Goal: Check status: Check status

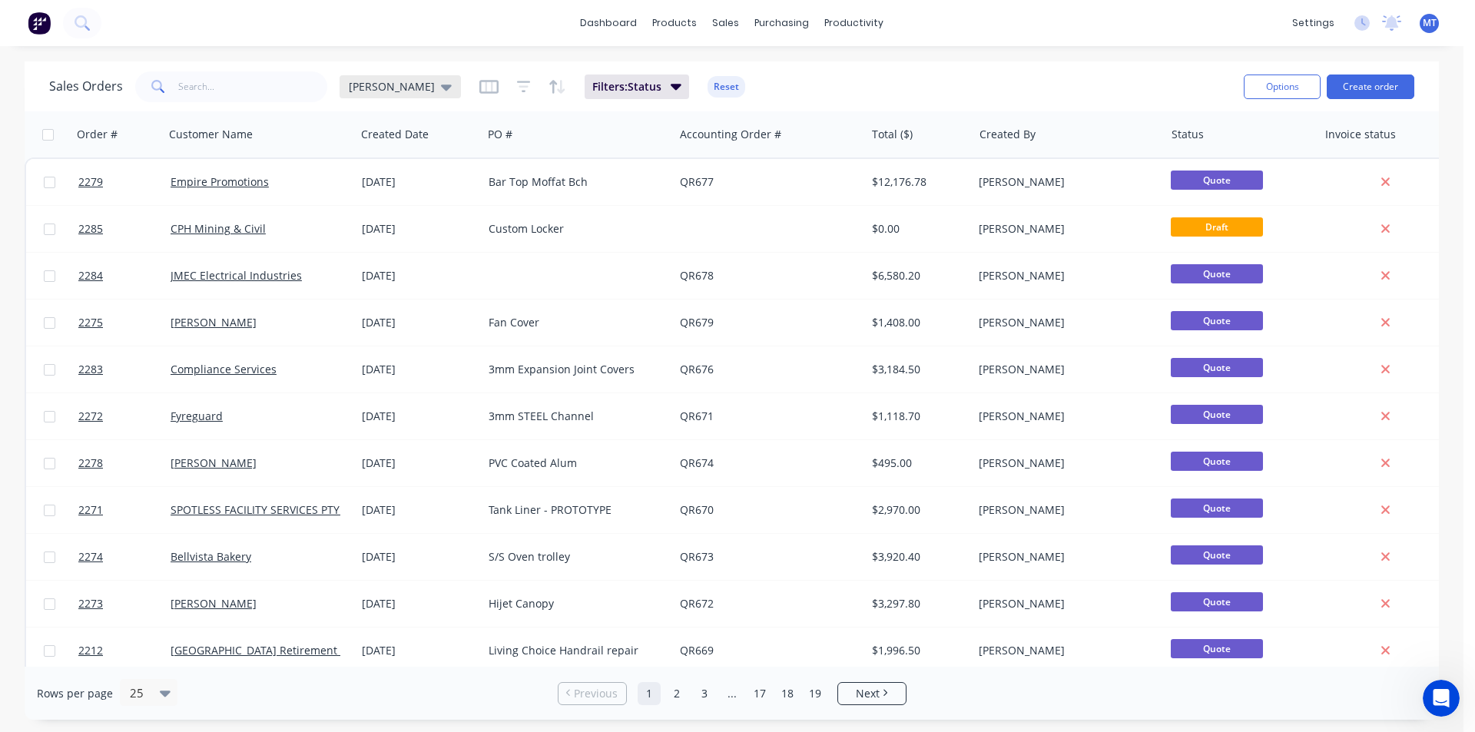
click at [441, 92] on icon at bounding box center [446, 86] width 11 height 17
click at [363, 221] on button "None" at bounding box center [431, 218] width 175 height 18
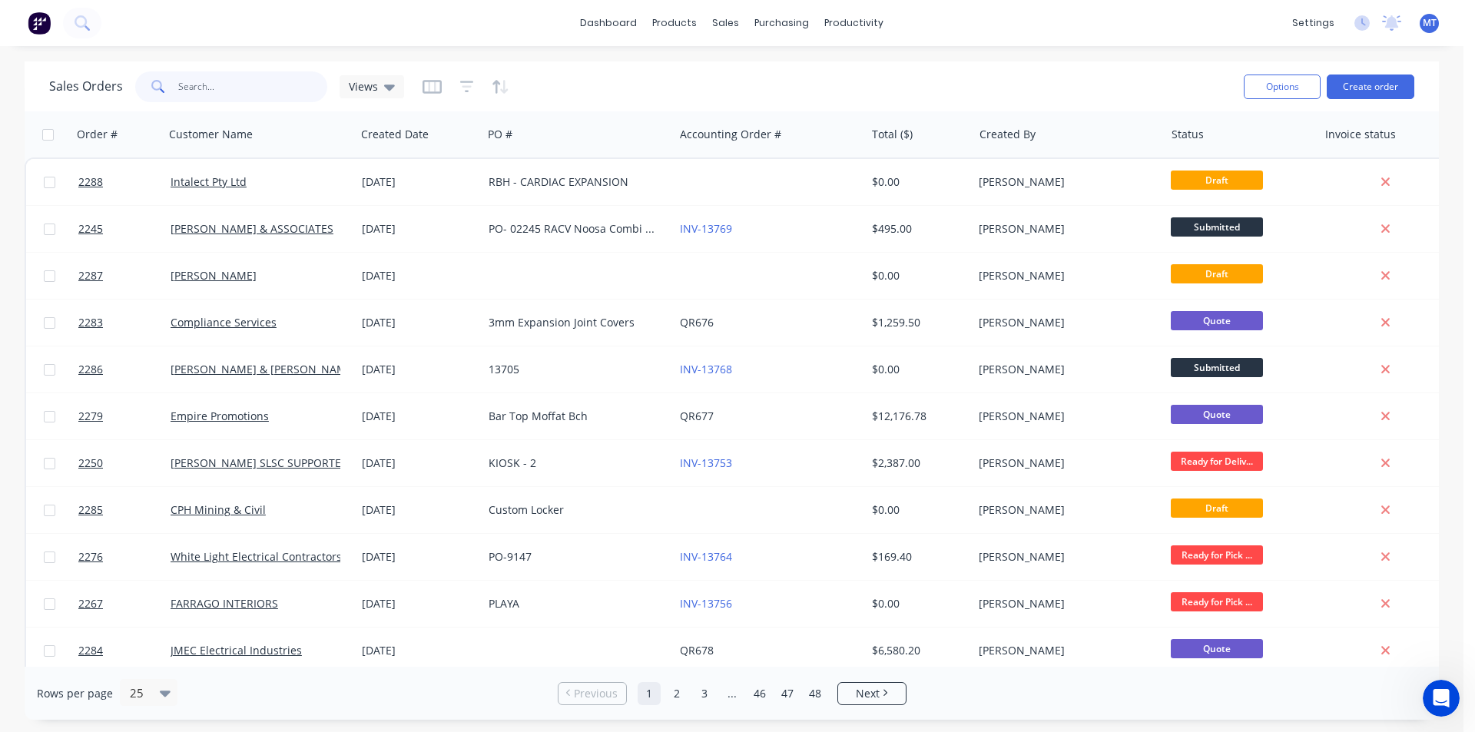
click at [242, 89] on input "text" at bounding box center [253, 86] width 150 height 31
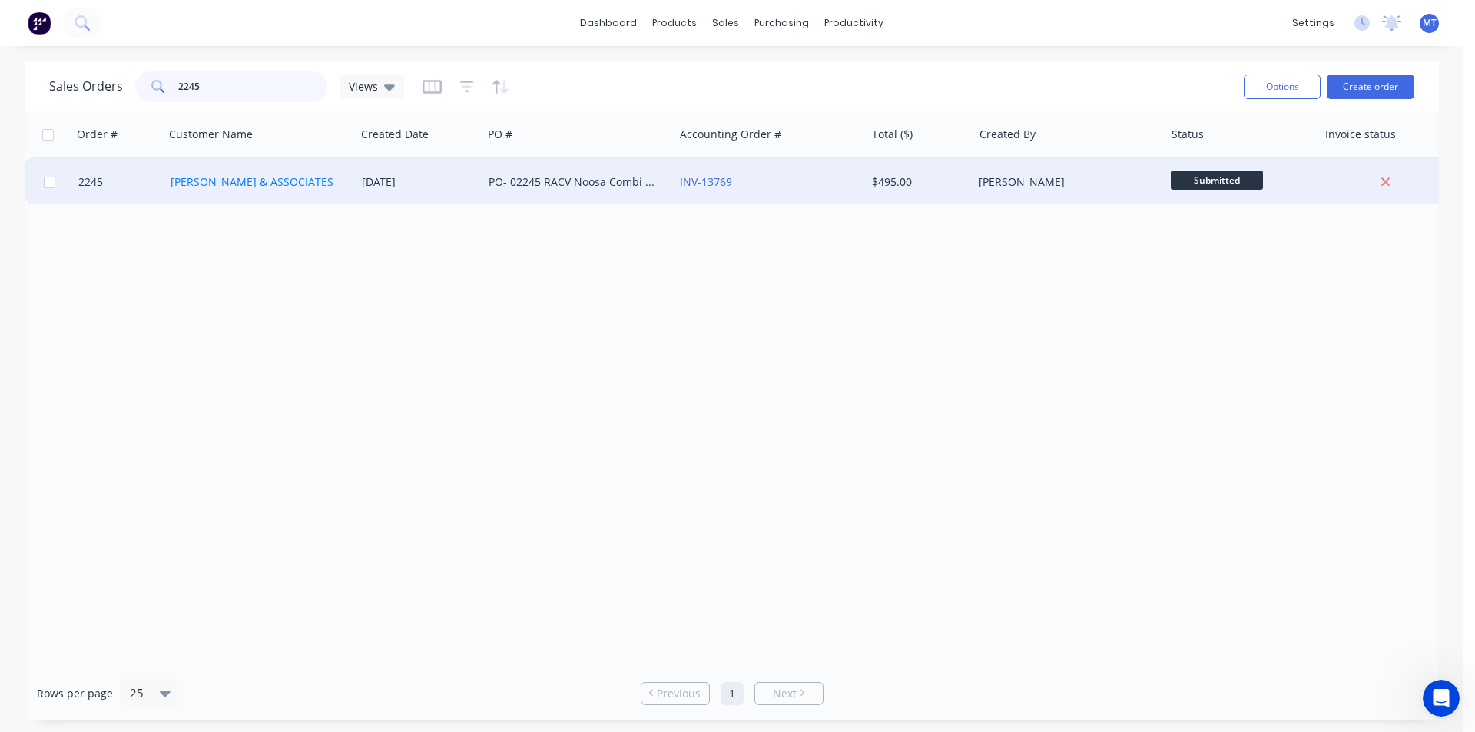
type input "2245"
click at [259, 181] on link "[PERSON_NAME] & ASSOCIATES" at bounding box center [252, 181] width 163 height 15
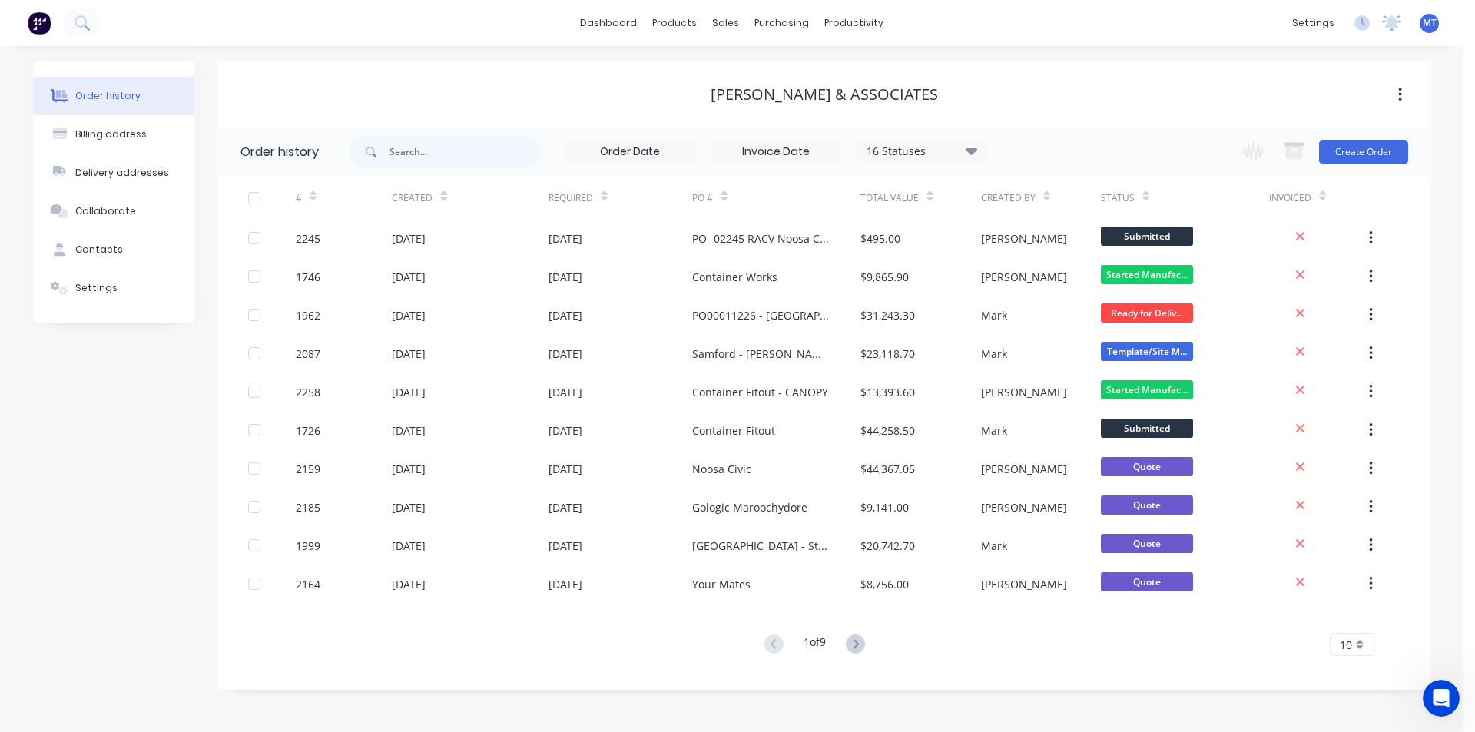
click at [126, 91] on div "Order history" at bounding box center [107, 96] width 65 height 14
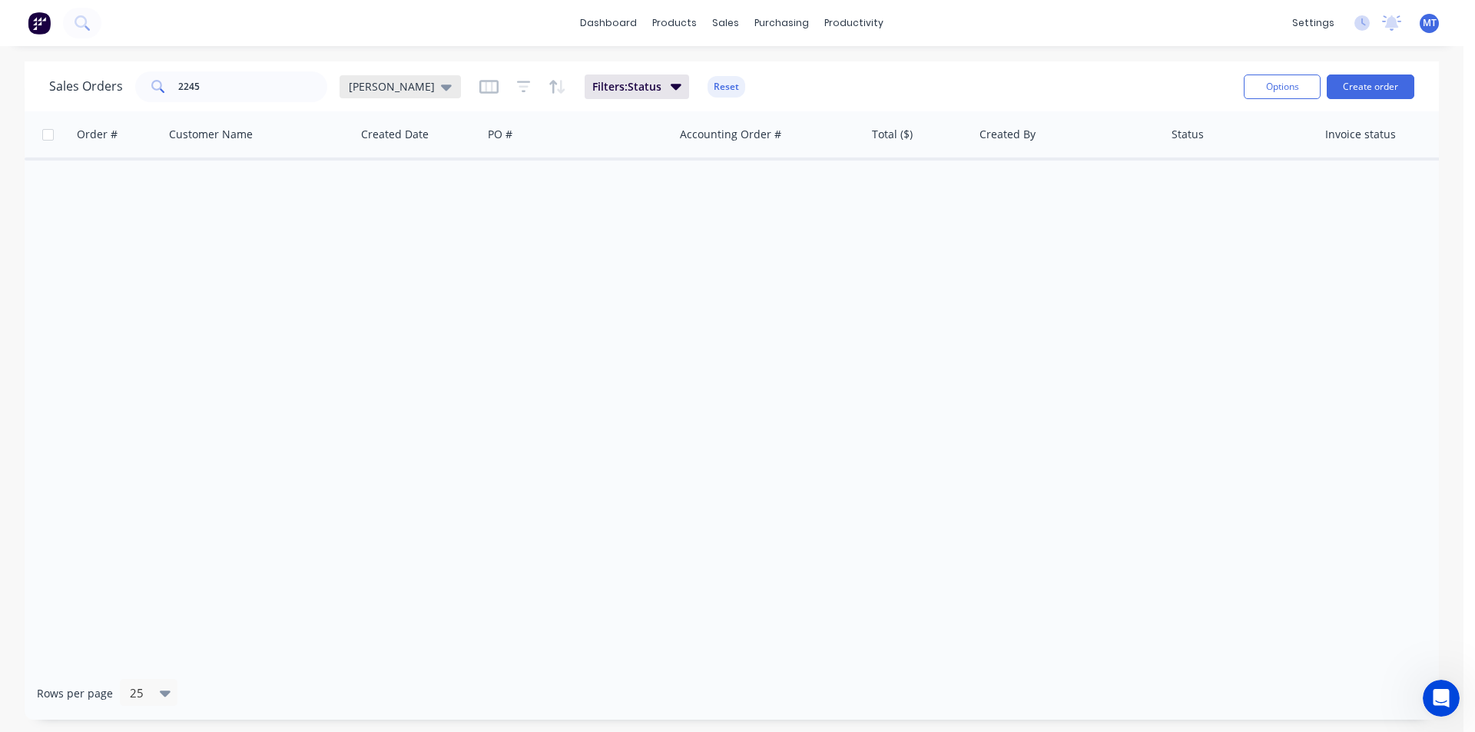
click at [441, 90] on icon at bounding box center [446, 86] width 11 height 17
click at [368, 217] on button "None" at bounding box center [431, 218] width 175 height 18
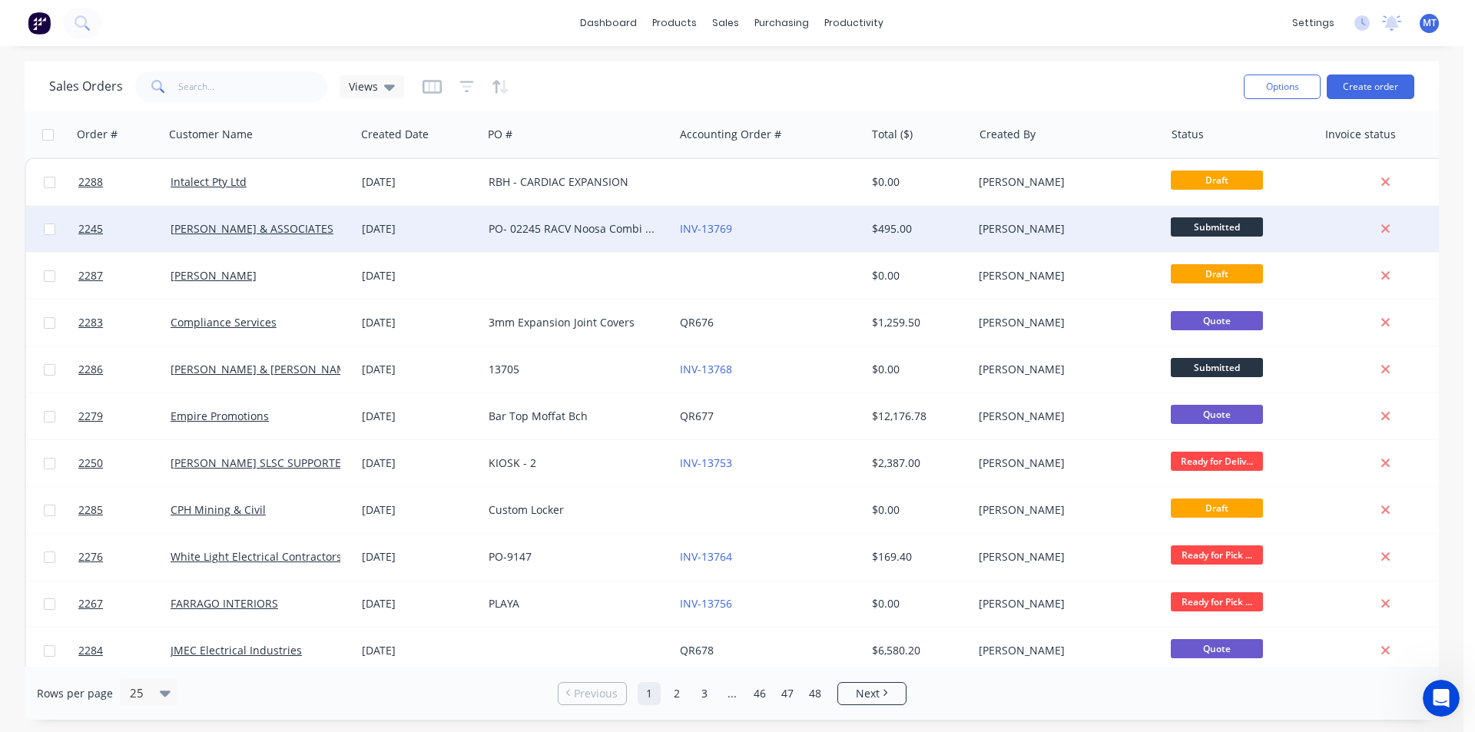
click at [528, 230] on div "PO- 02245 RACV Noosa Combi Steam vent Modifications" at bounding box center [574, 228] width 171 height 15
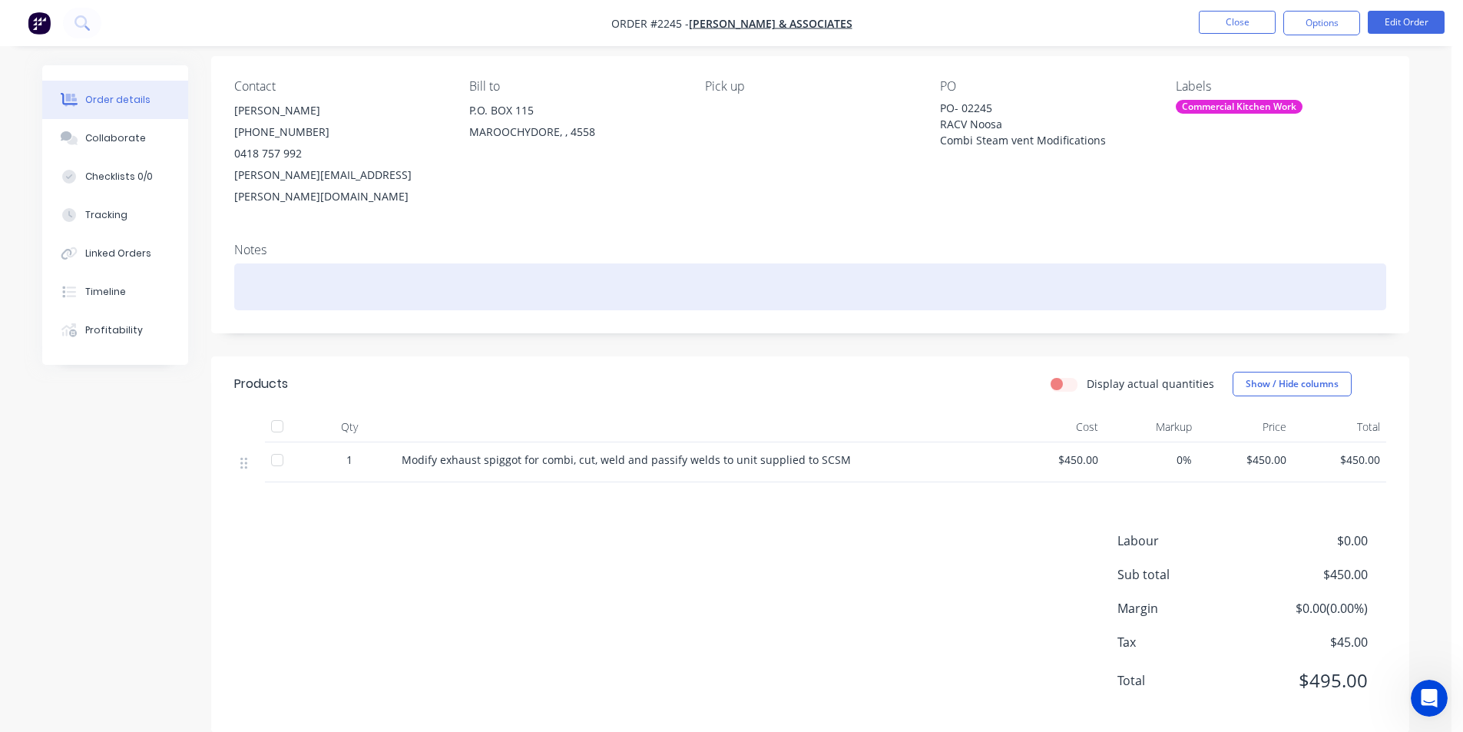
scroll to position [116, 0]
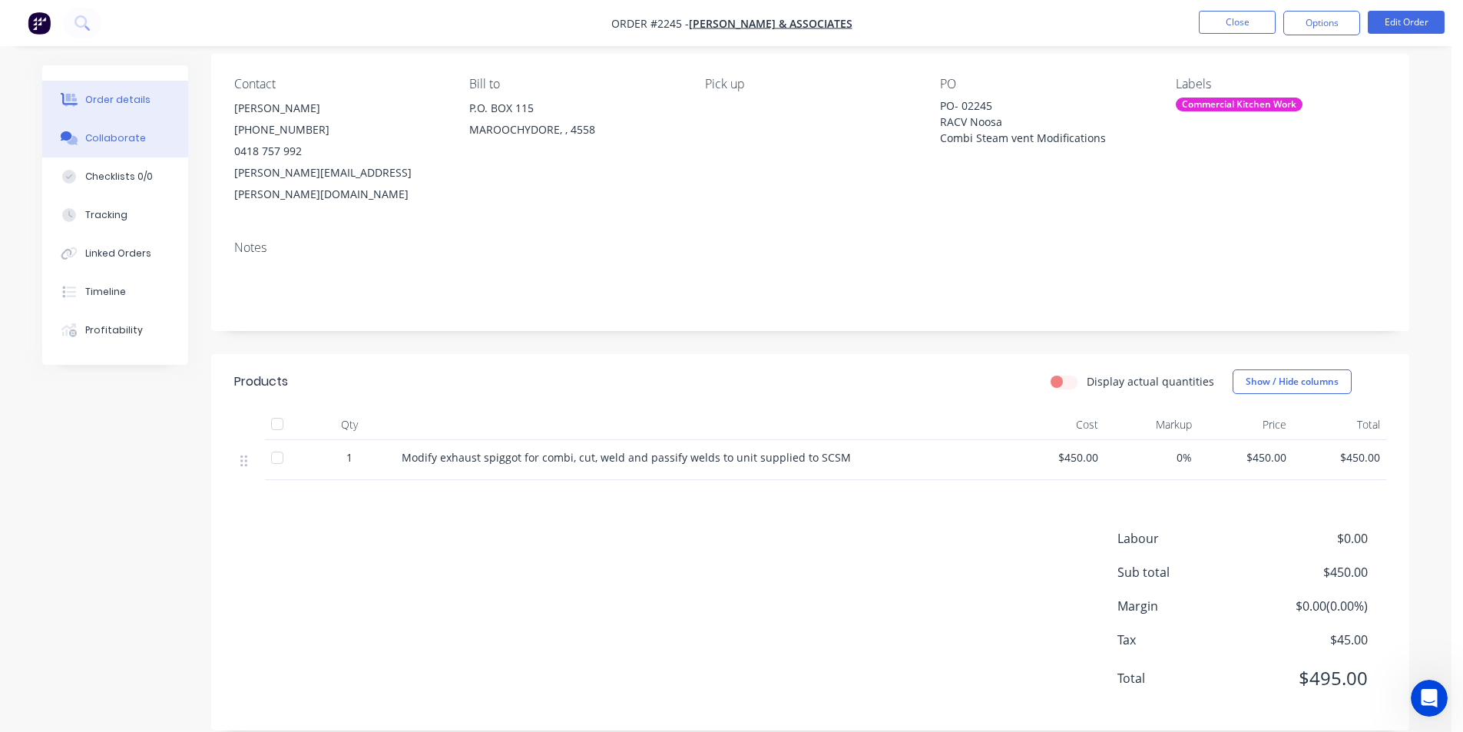
click at [109, 140] on div "Collaborate" at bounding box center [115, 138] width 61 height 14
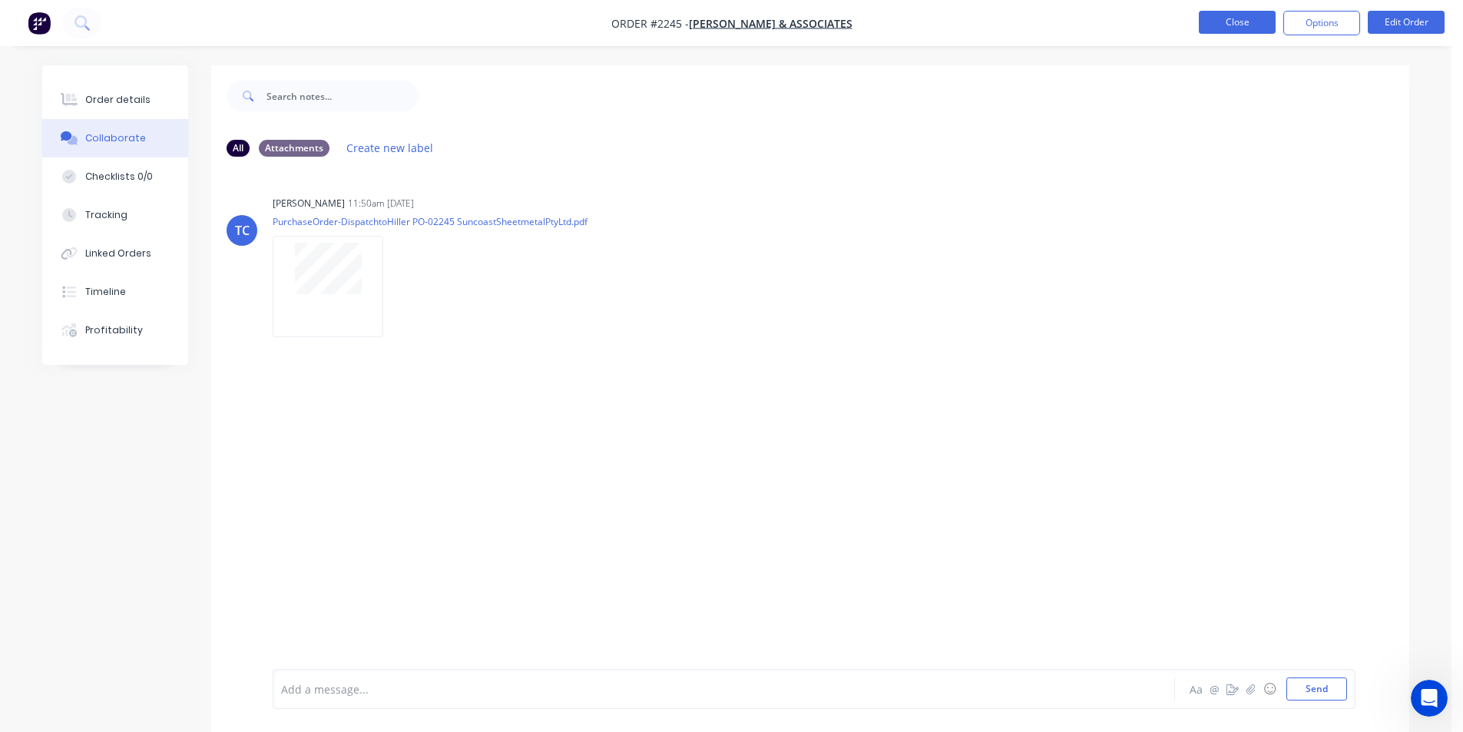
click at [1241, 22] on button "Close" at bounding box center [1237, 22] width 77 height 23
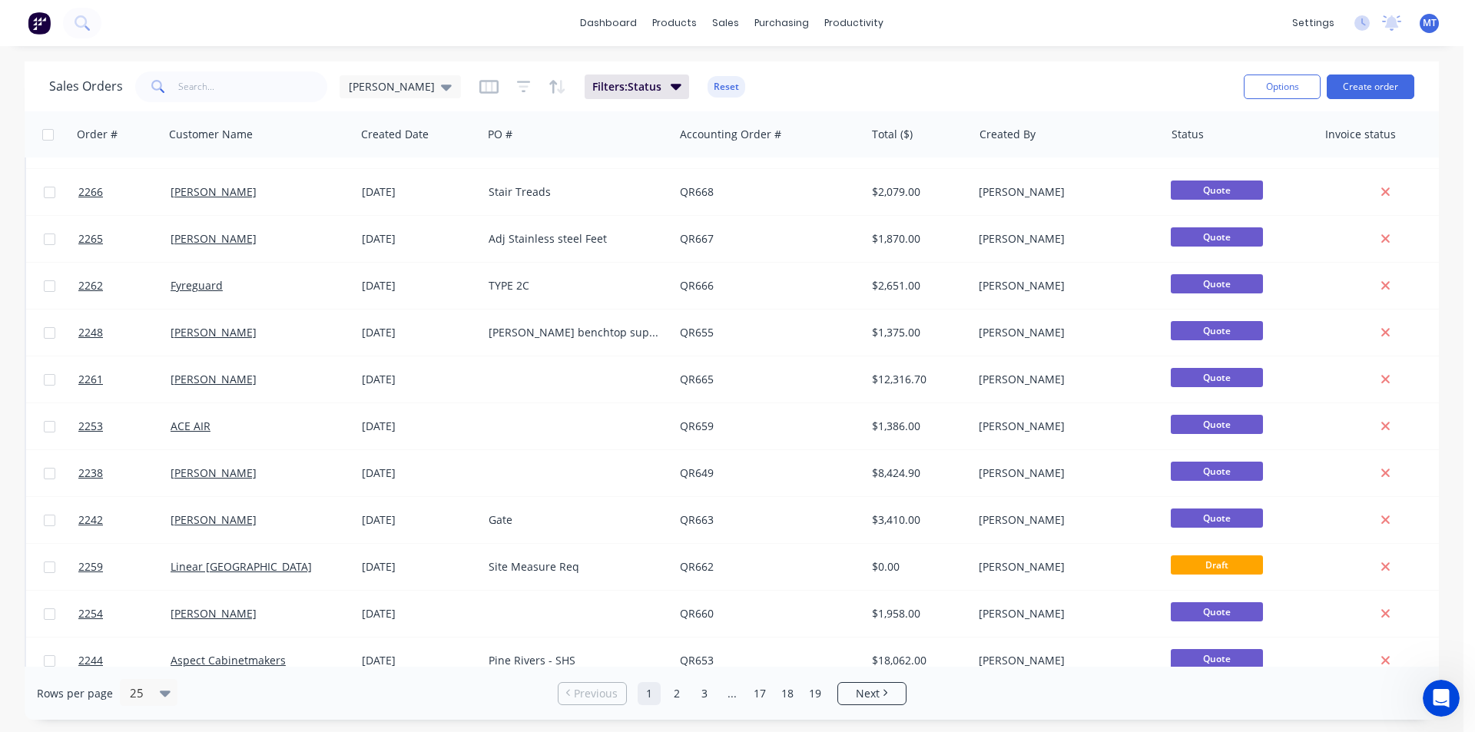
scroll to position [670, 0]
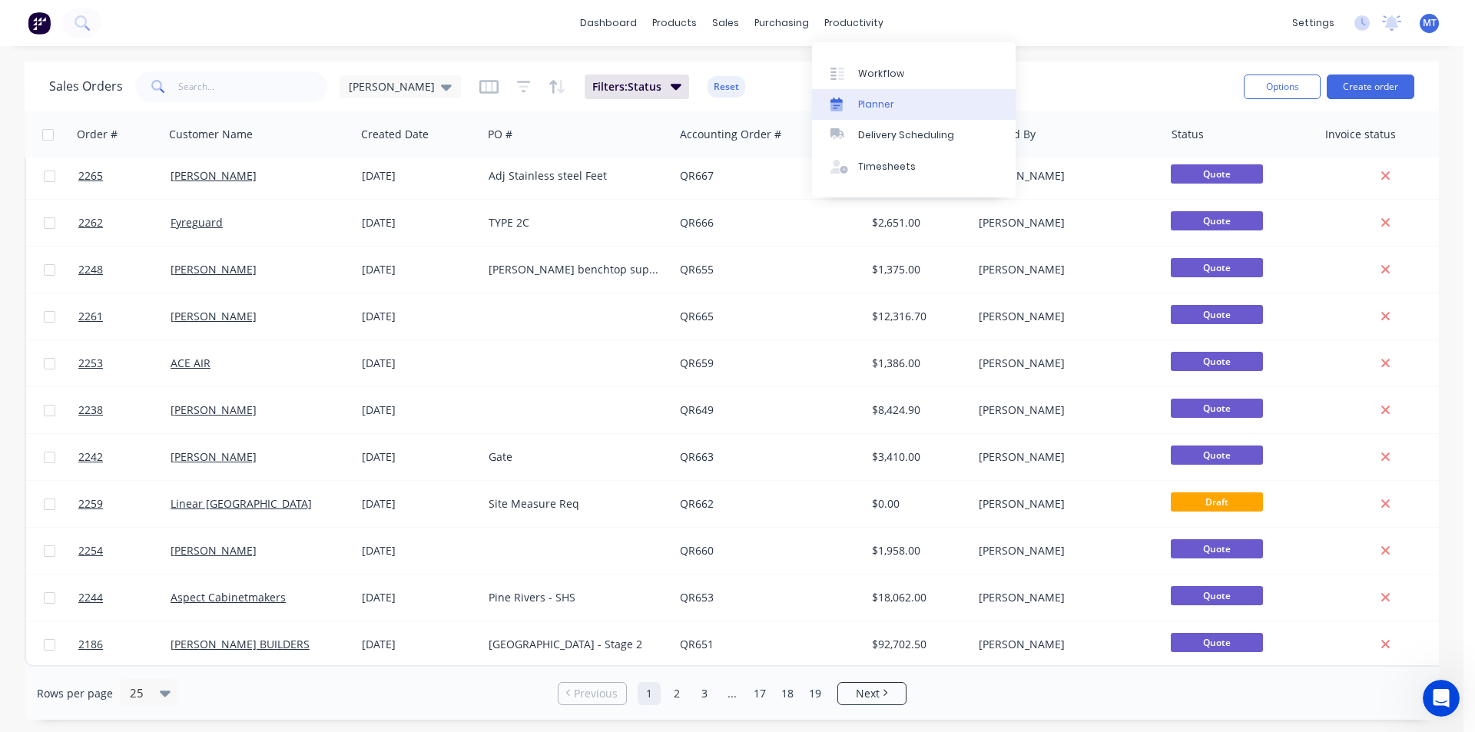
click at [883, 105] on div "Planner" at bounding box center [876, 105] width 36 height 14
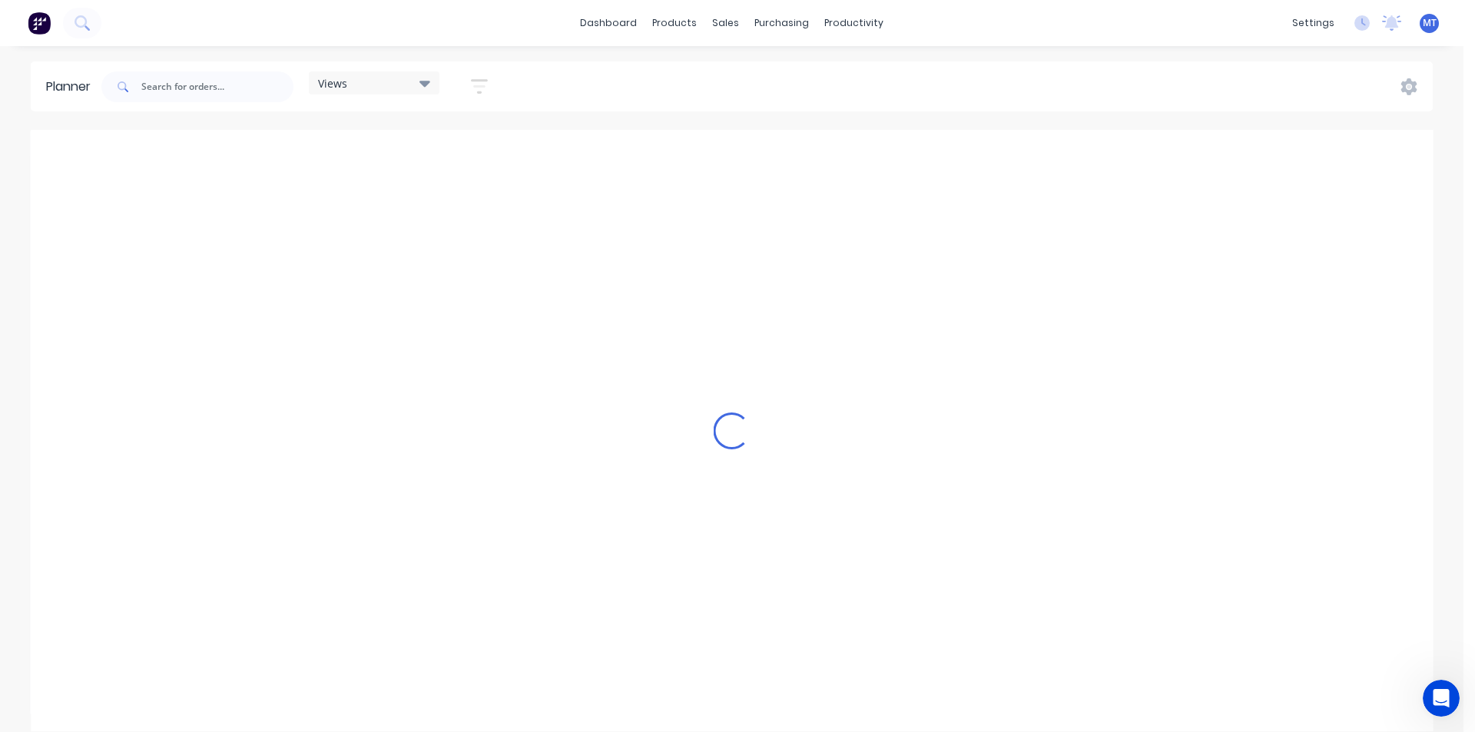
scroll to position [0, 1459]
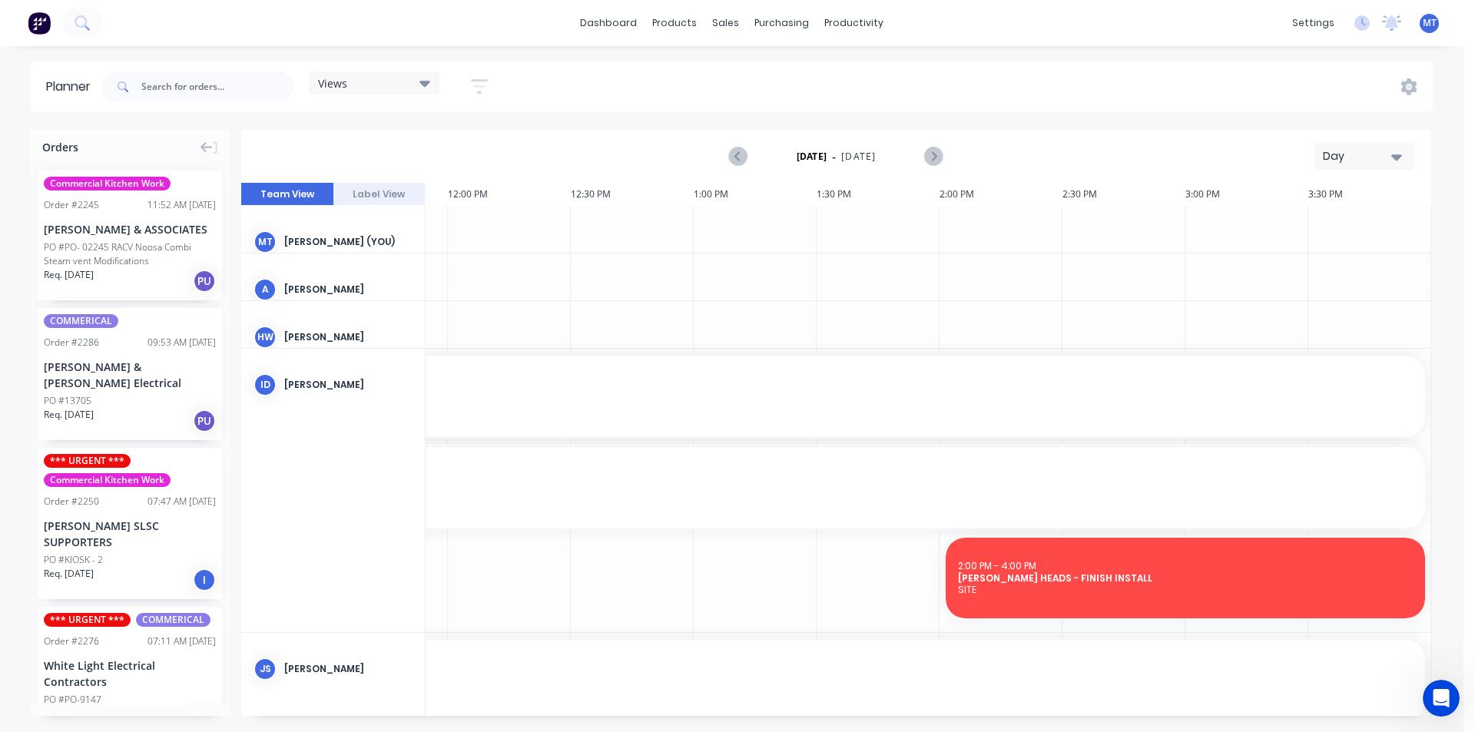
click at [1392, 159] on icon "button" at bounding box center [1396, 156] width 11 height 17
click at [1377, 230] on div "Week" at bounding box center [1336, 228] width 152 height 31
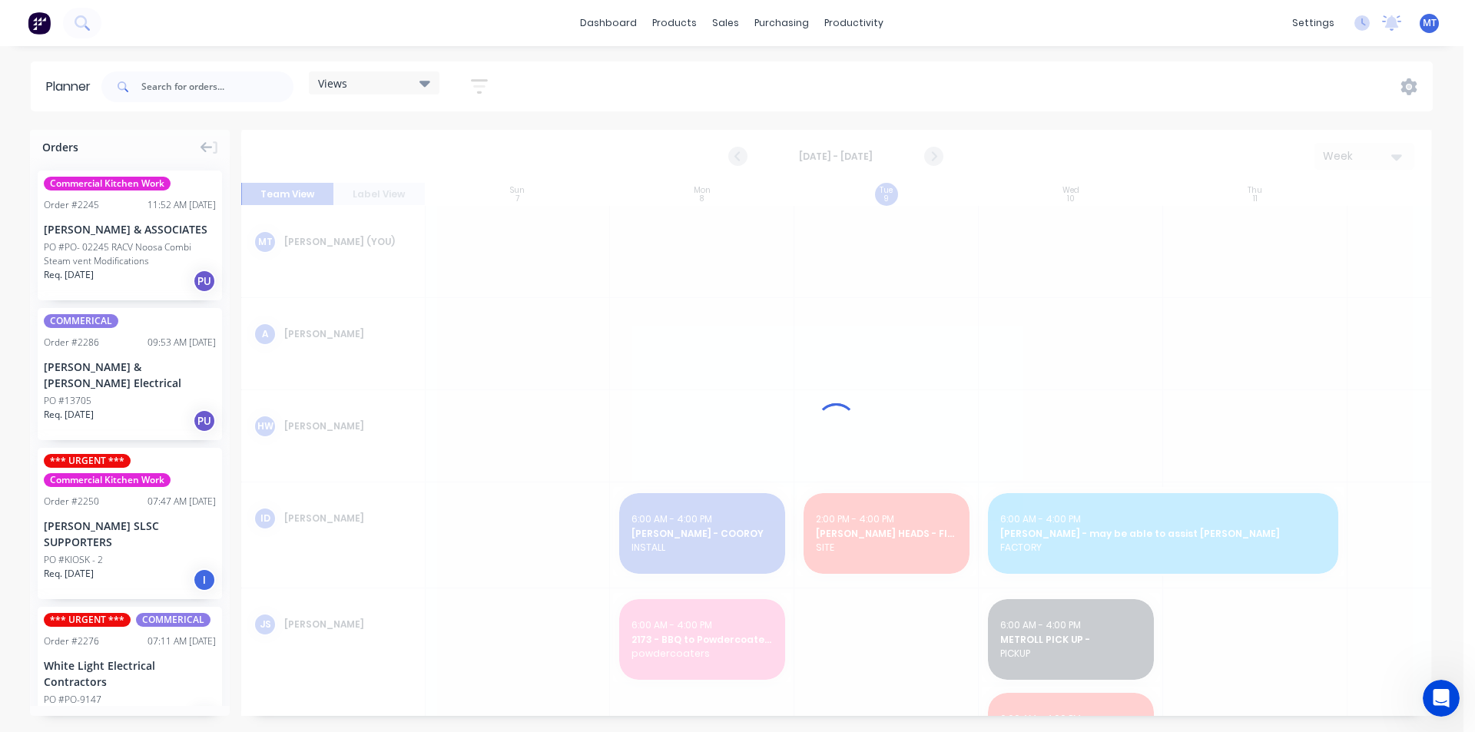
scroll to position [0, 1]
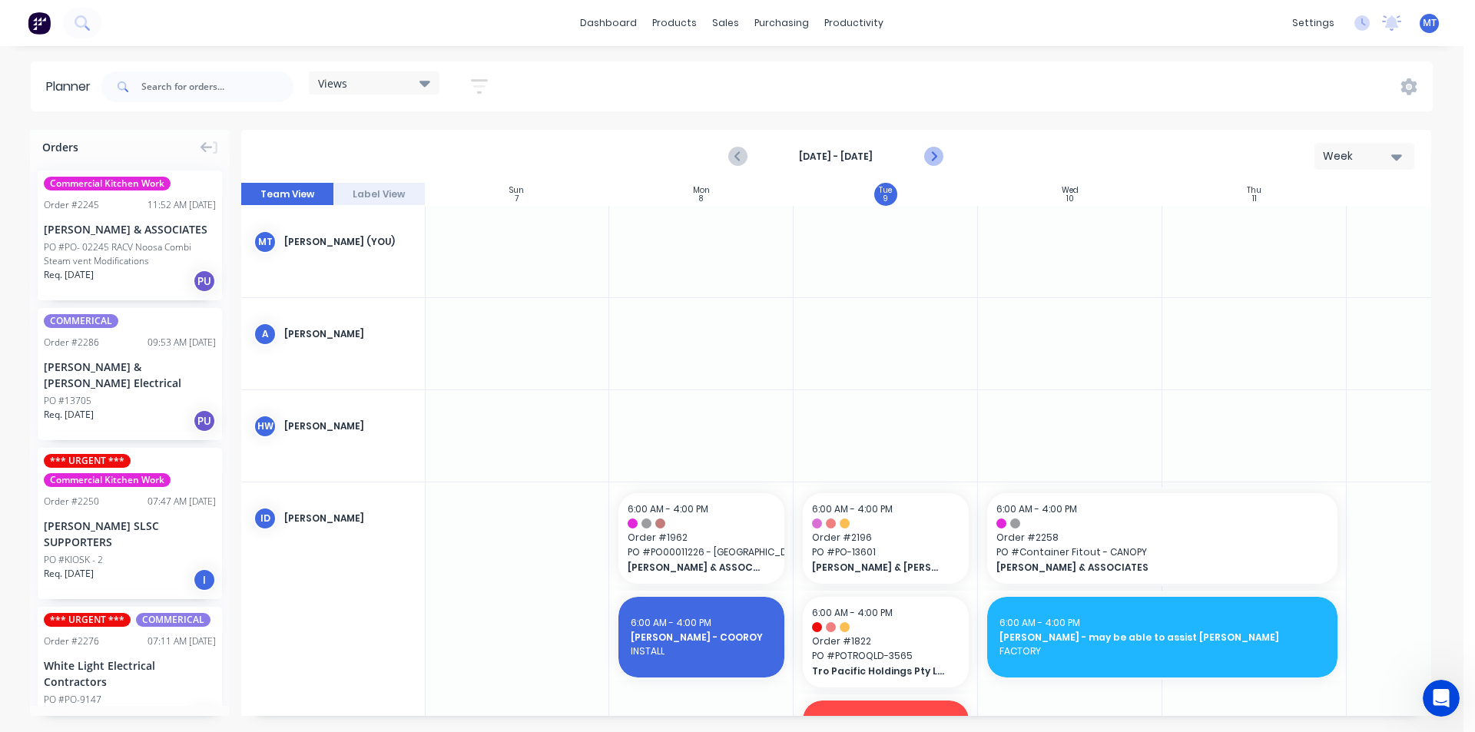
click at [932, 158] on icon "Next page" at bounding box center [933, 156] width 18 height 18
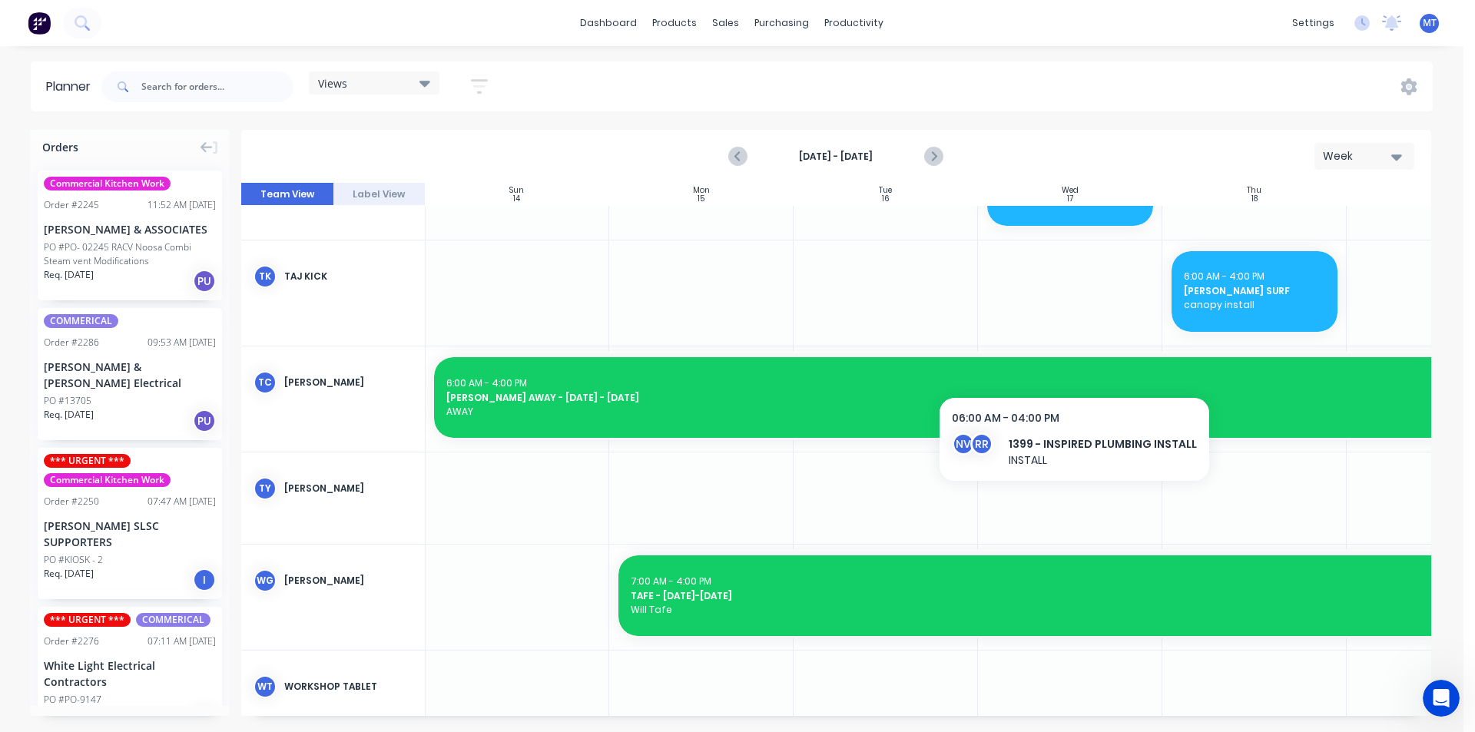
scroll to position [1668, 1]
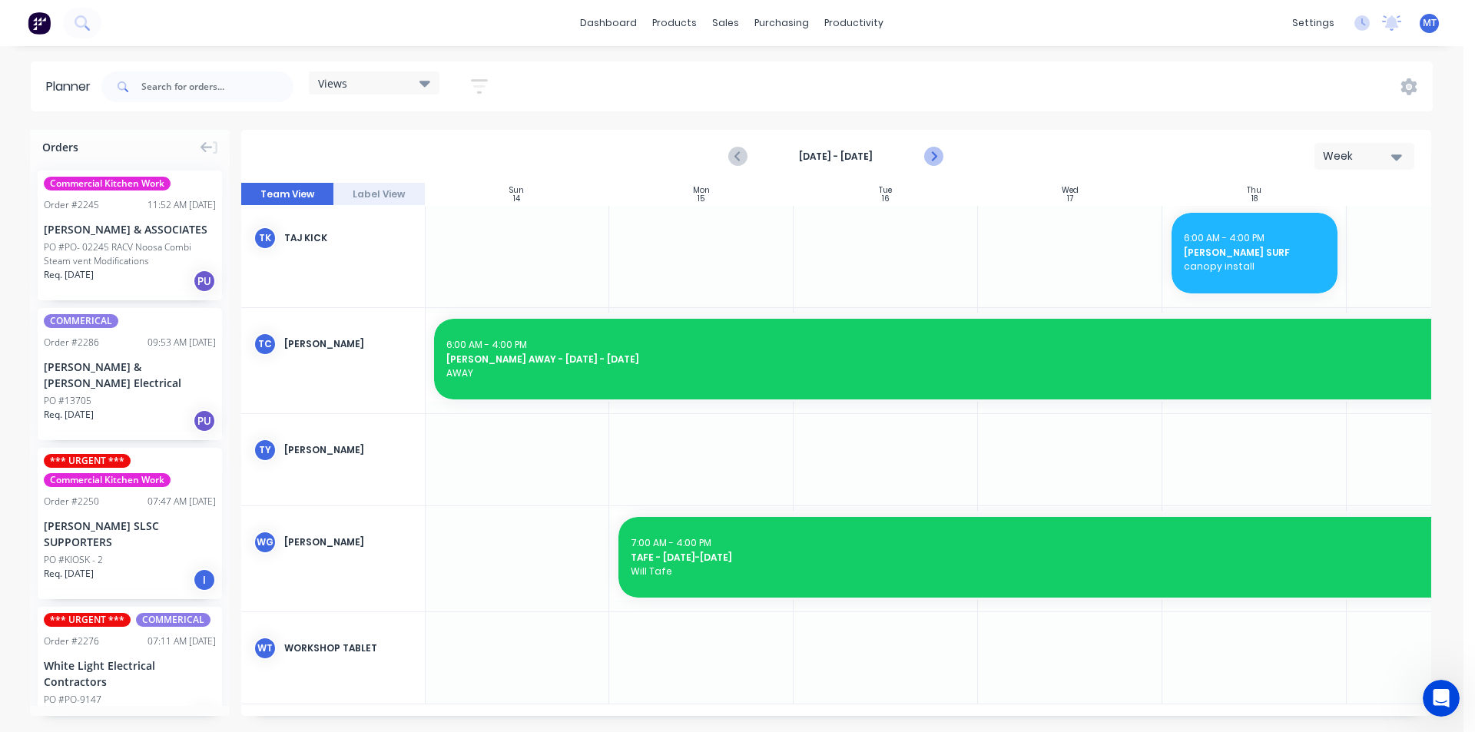
click at [938, 159] on icon "Next page" at bounding box center [933, 156] width 18 height 18
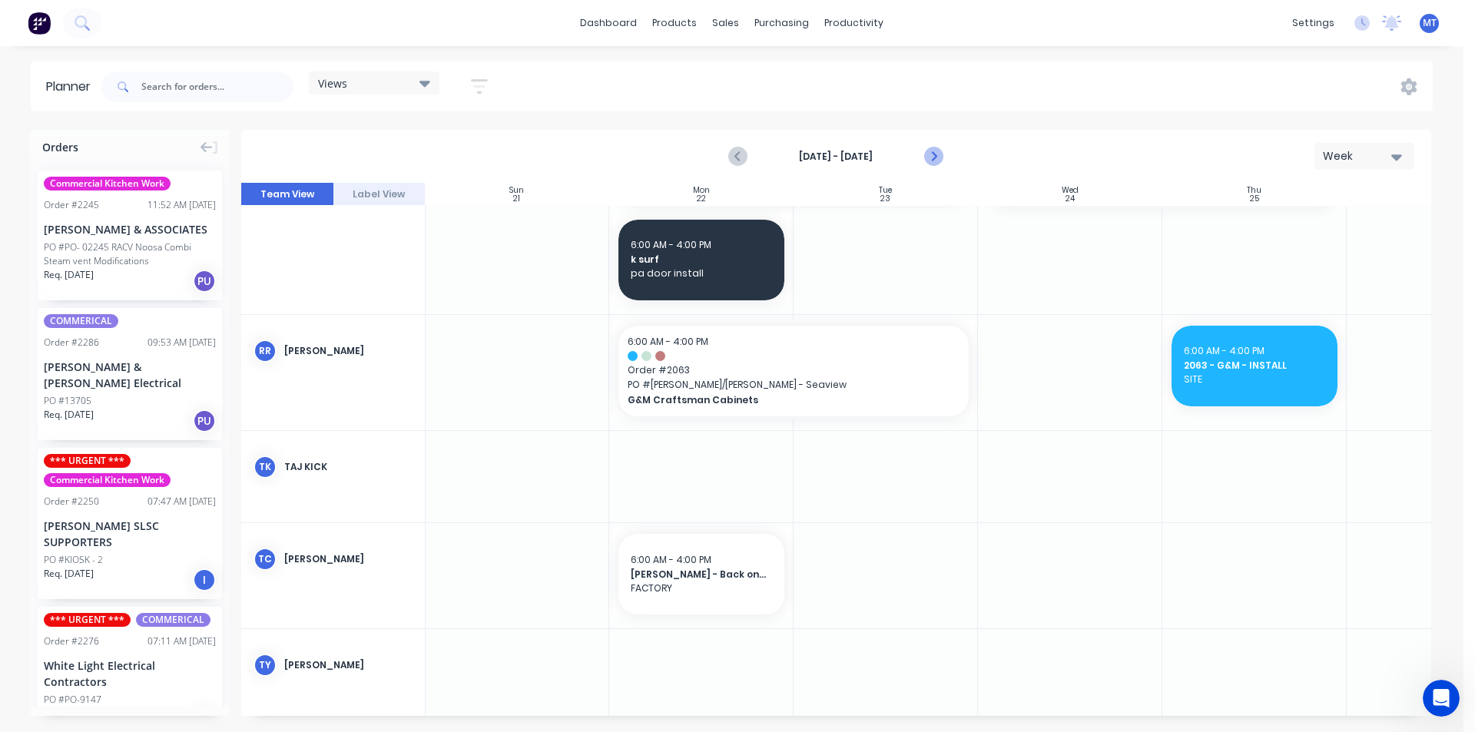
scroll to position [1476, 1]
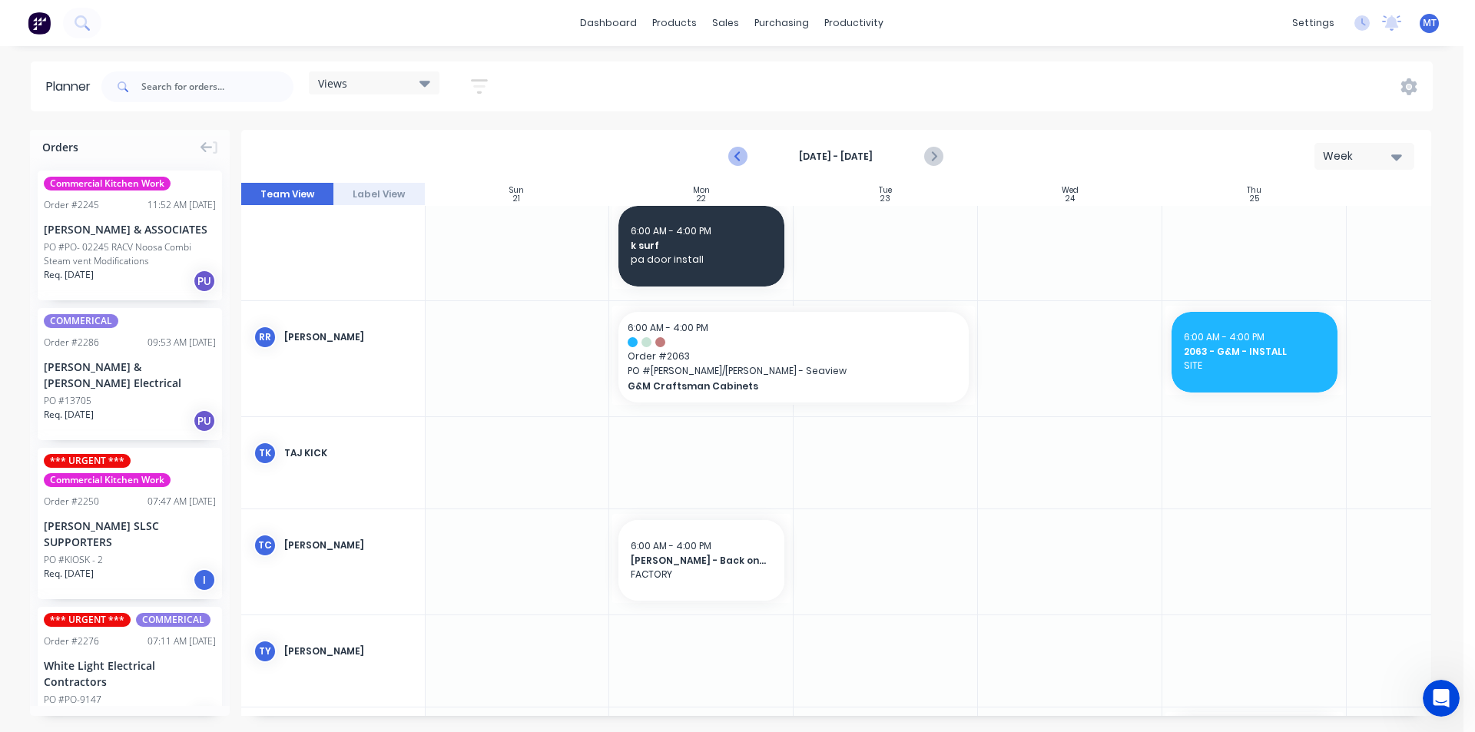
click at [740, 158] on icon "Previous page" at bounding box center [739, 156] width 18 height 18
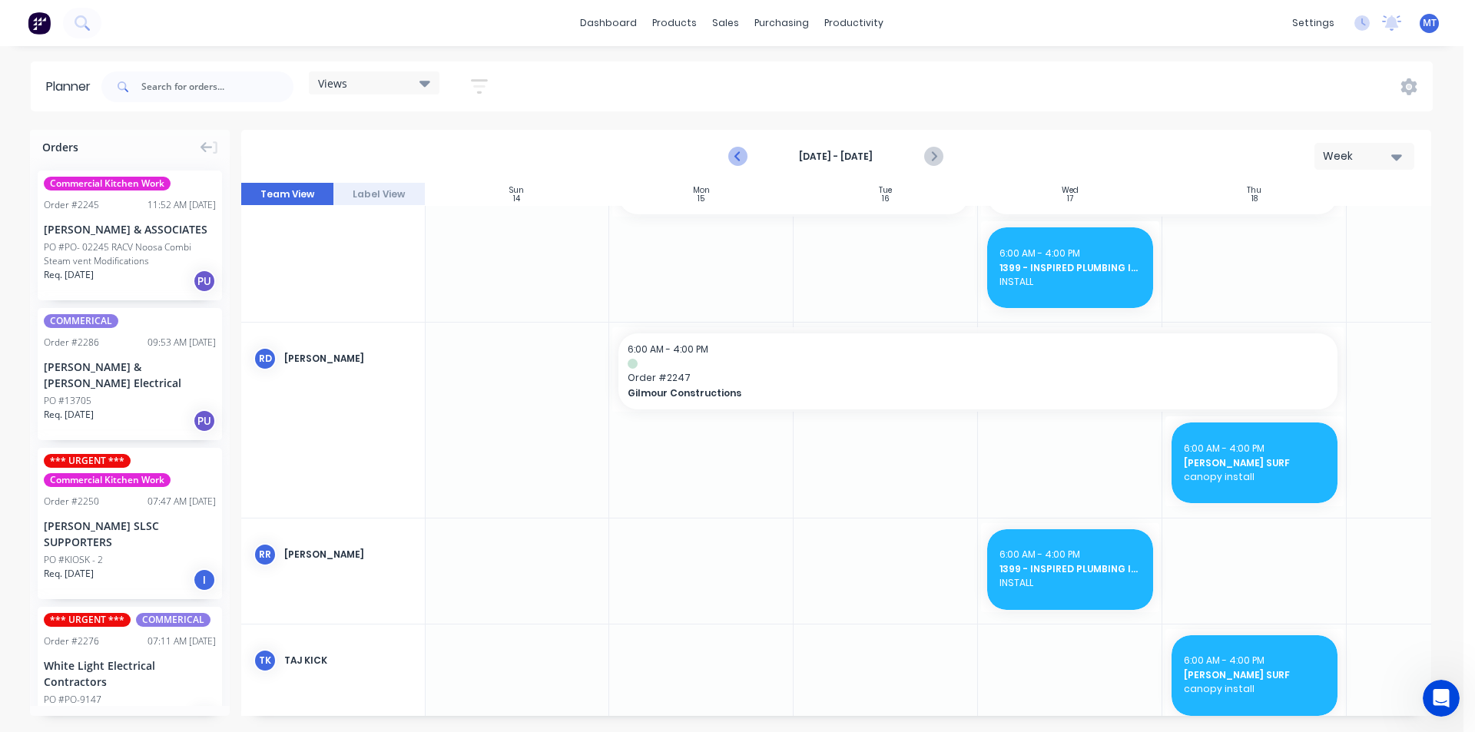
scroll to position [1452, 1]
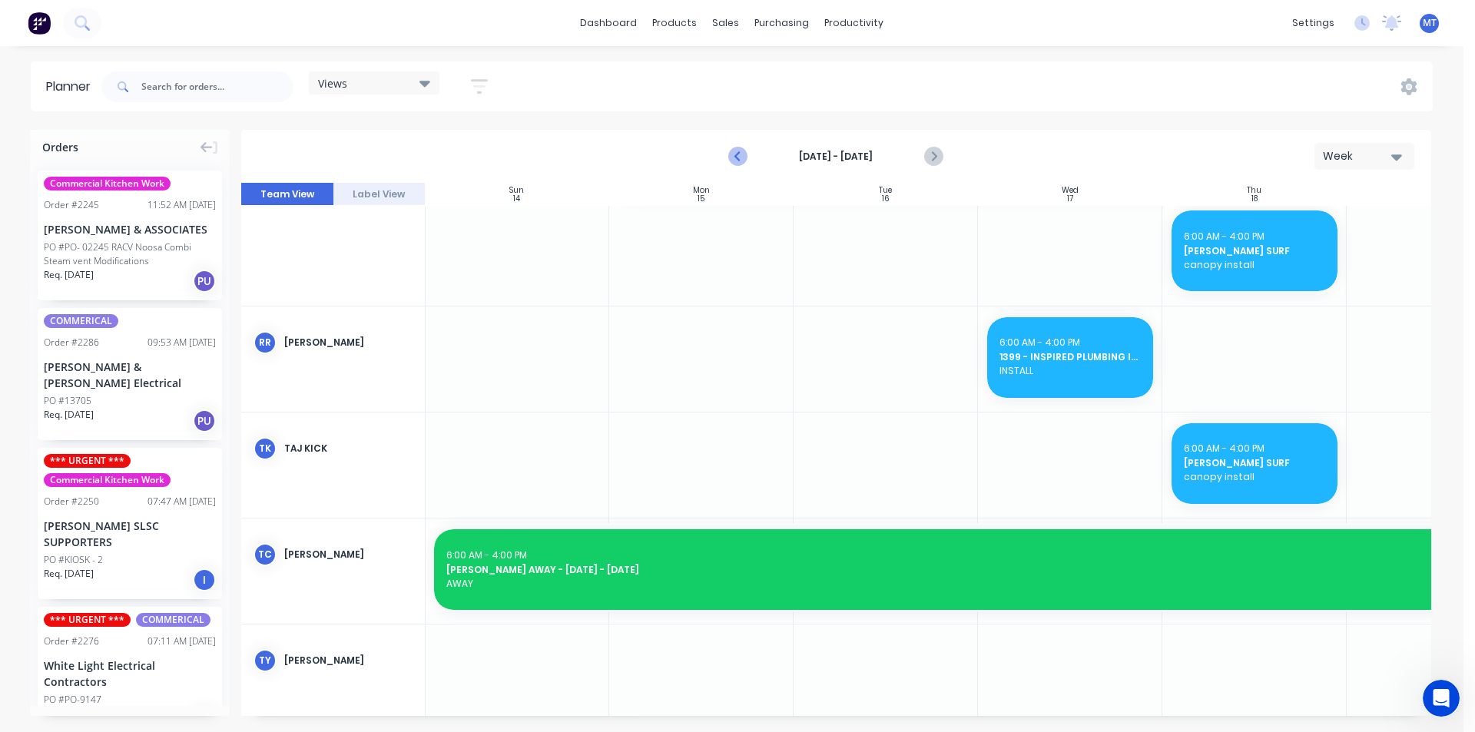
click at [740, 158] on icon "Previous page" at bounding box center [739, 156] width 18 height 18
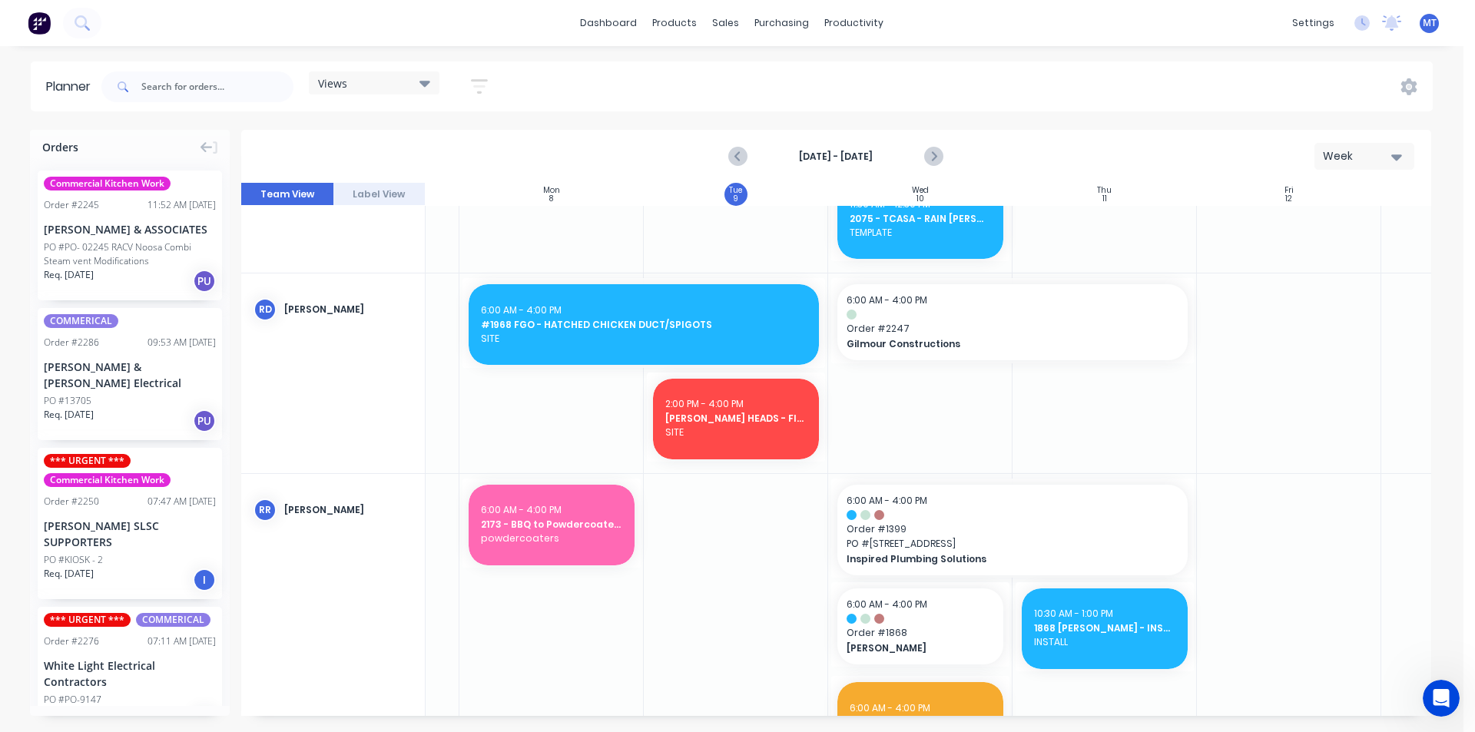
scroll to position [1772, 173]
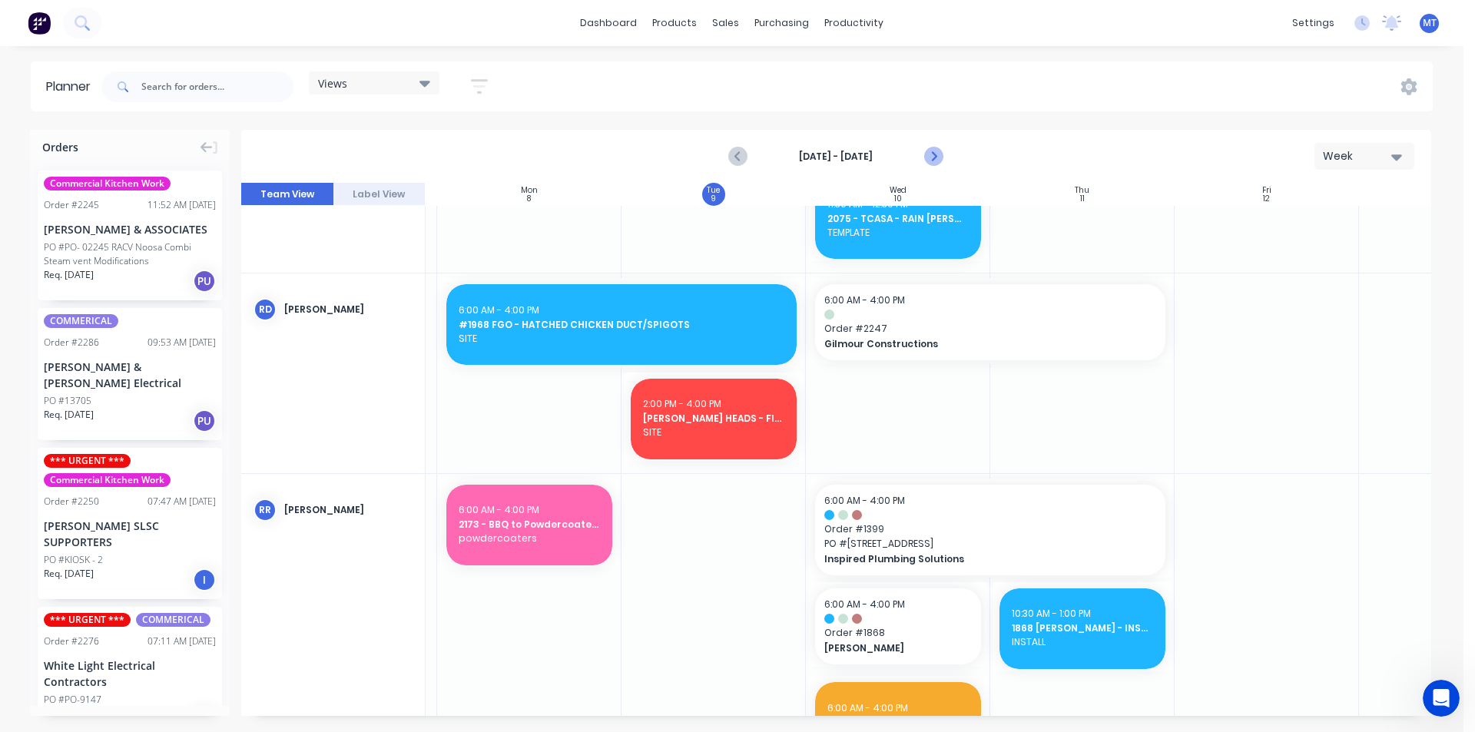
click at [932, 154] on icon "Next page" at bounding box center [933, 156] width 18 height 18
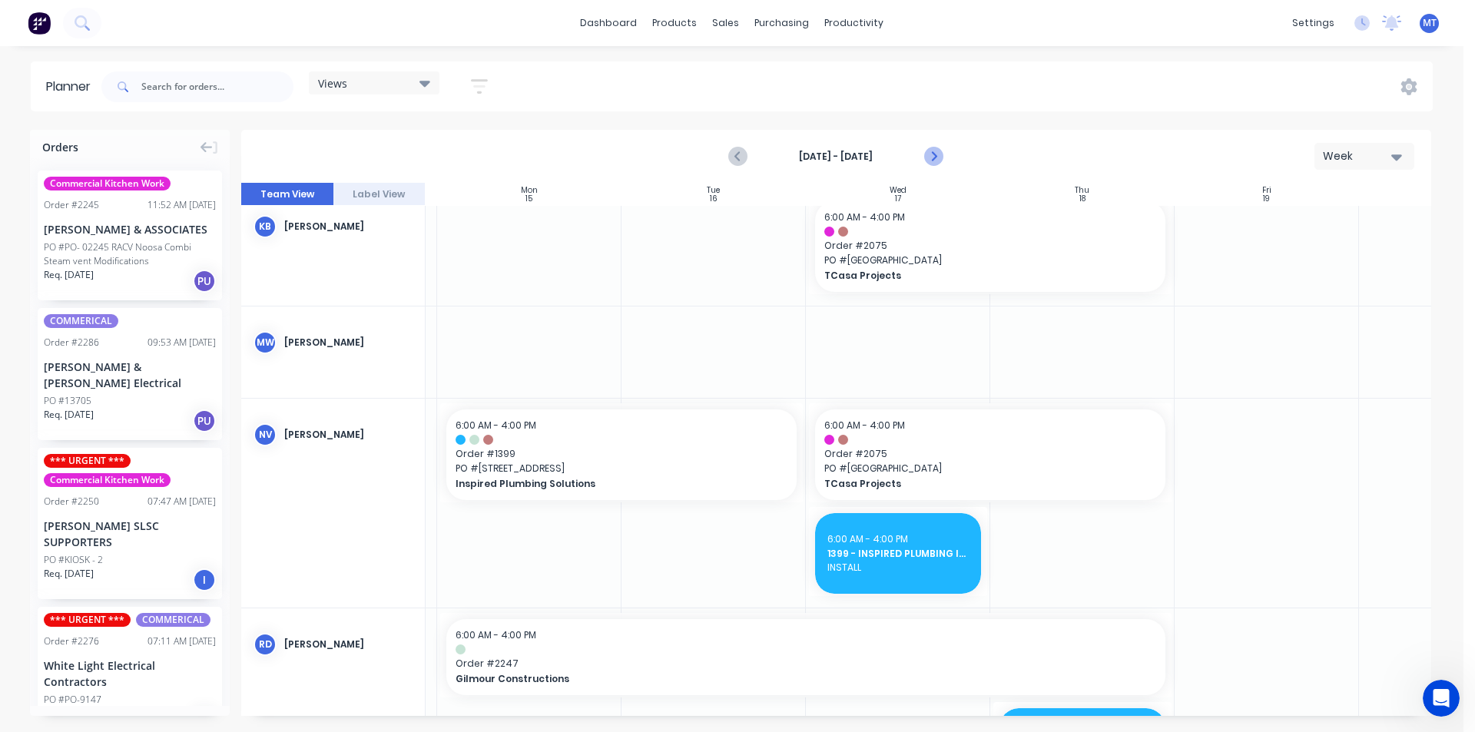
scroll to position [988, 173]
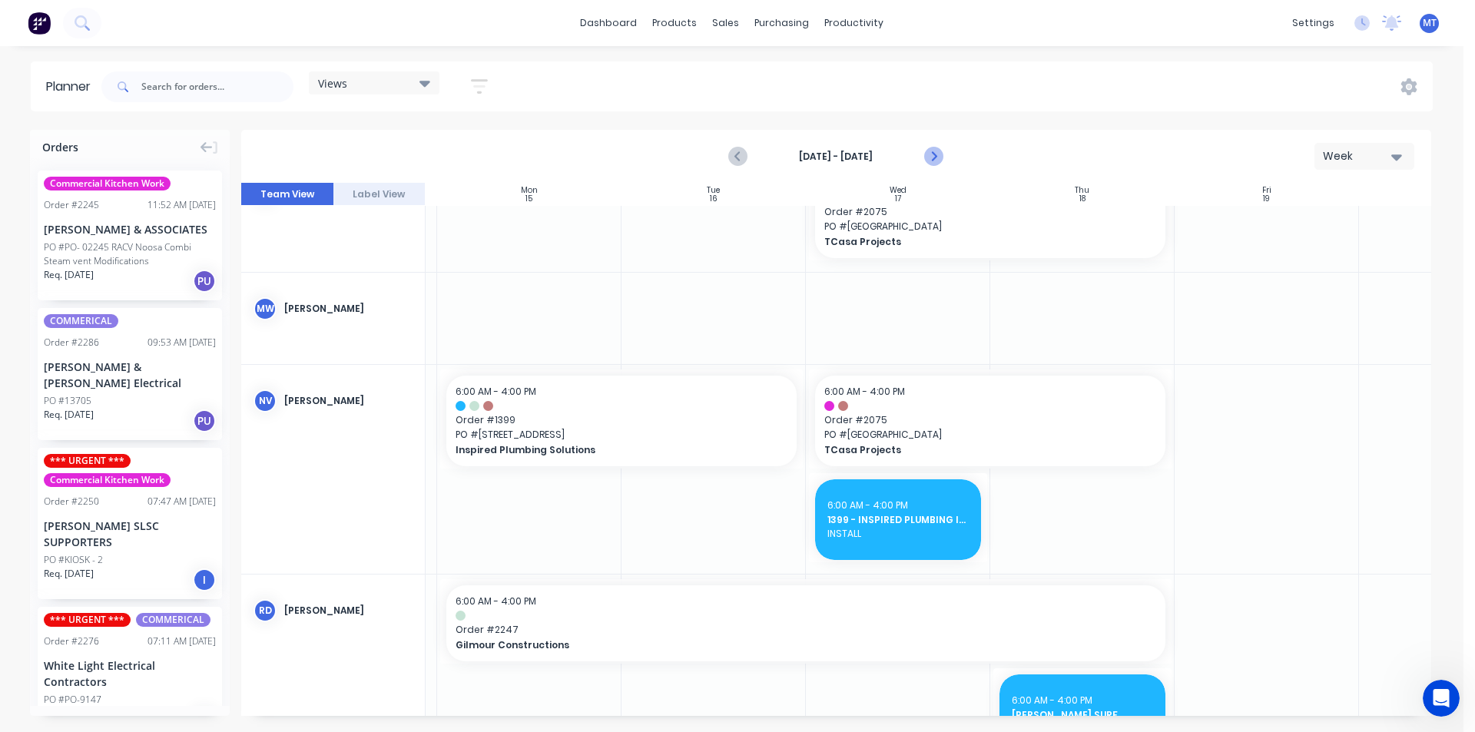
click at [933, 154] on icon "Next page" at bounding box center [932, 157] width 7 height 12
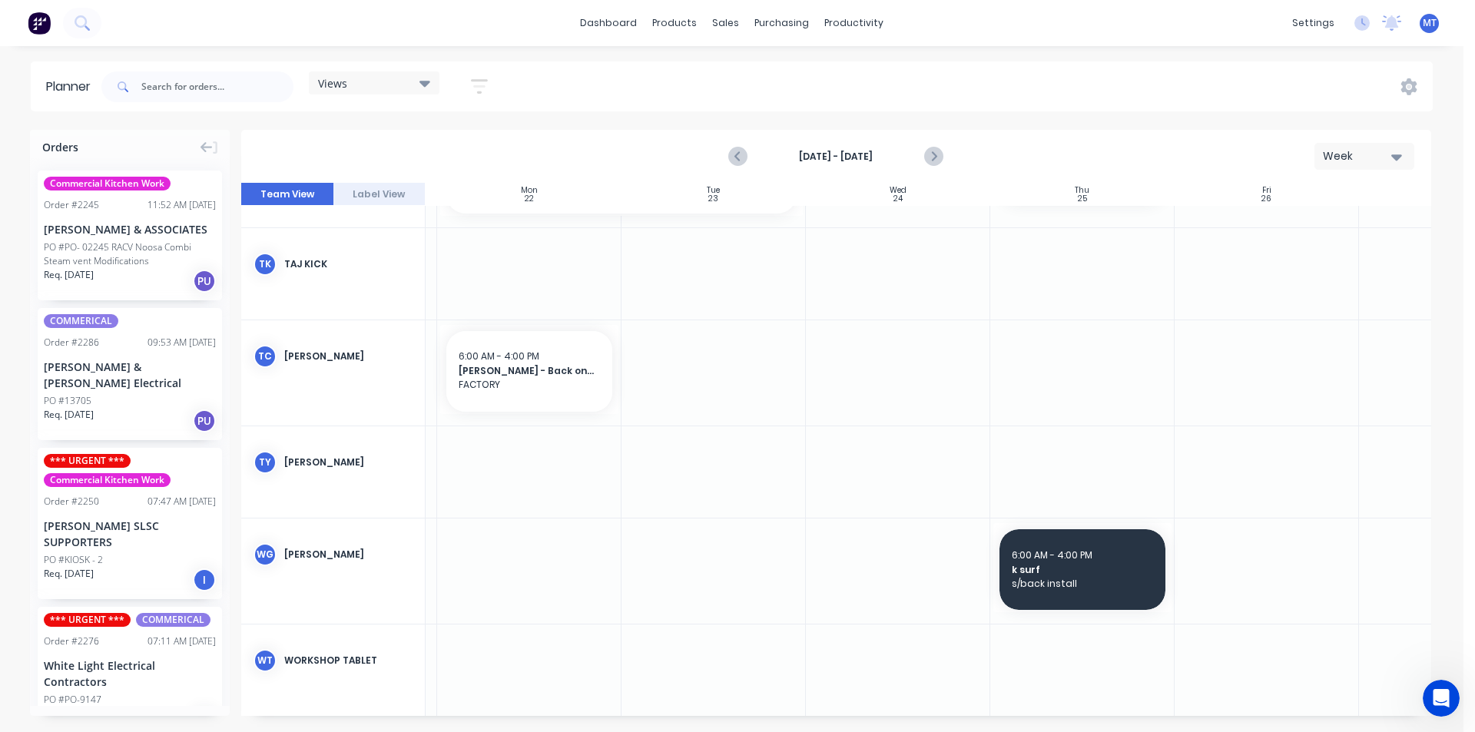
scroll to position [1683, 173]
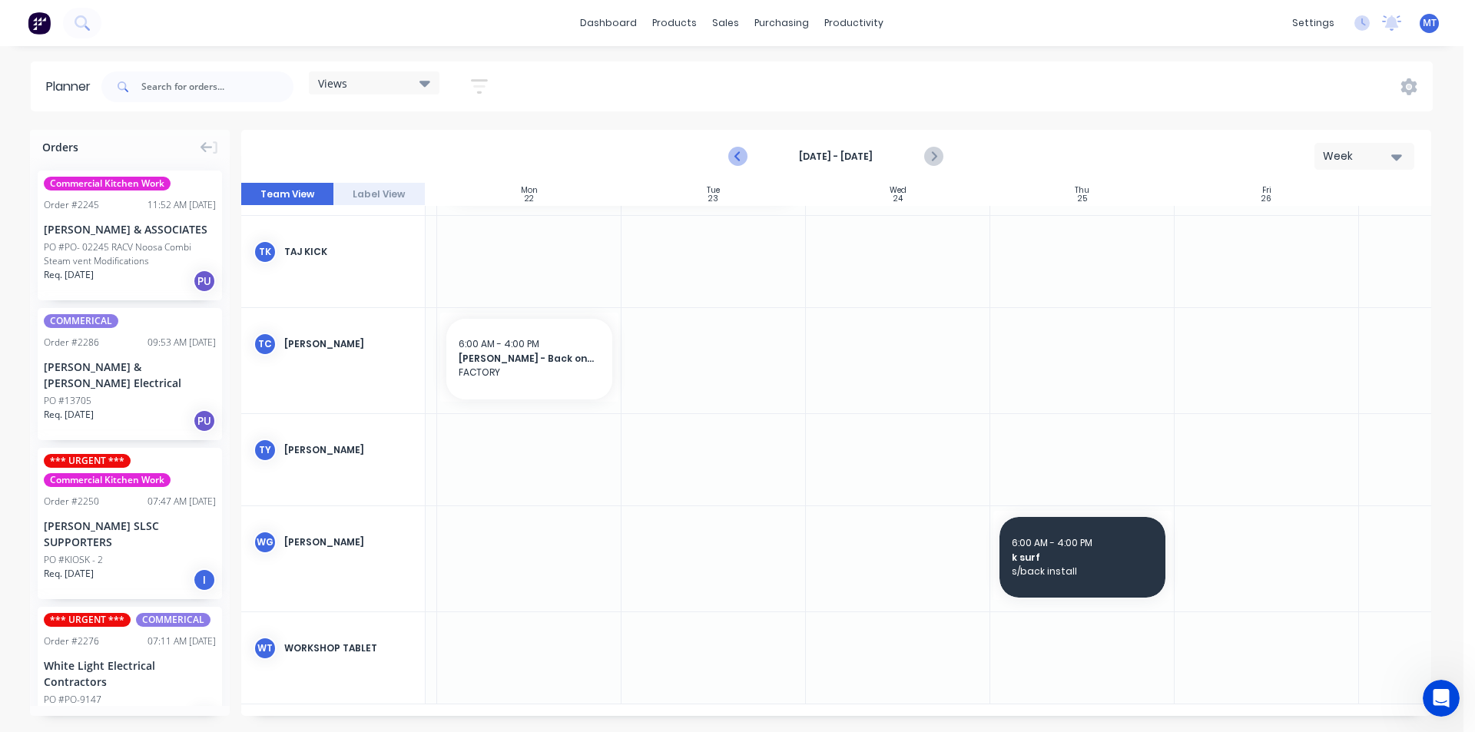
click at [740, 161] on icon "Previous page" at bounding box center [738, 157] width 7 height 12
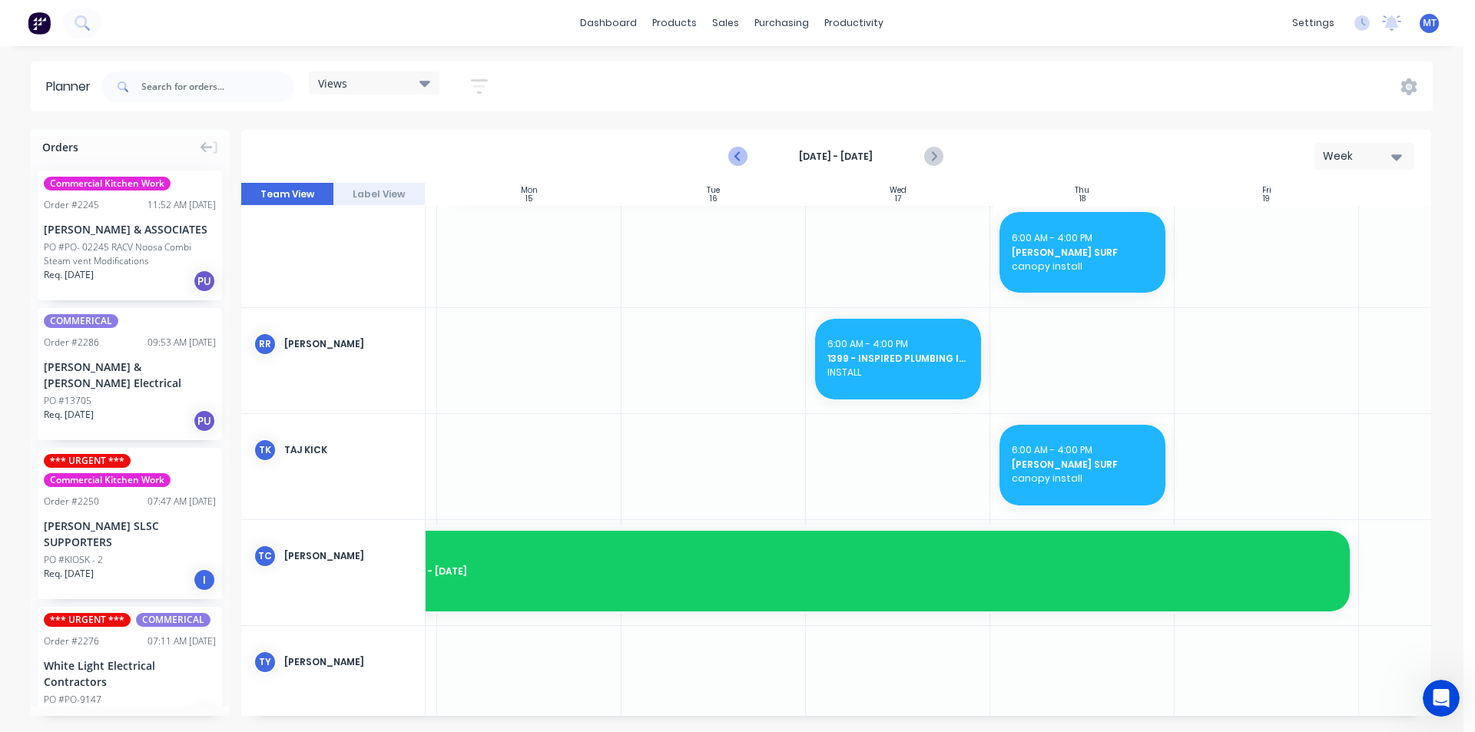
scroll to position [1476, 173]
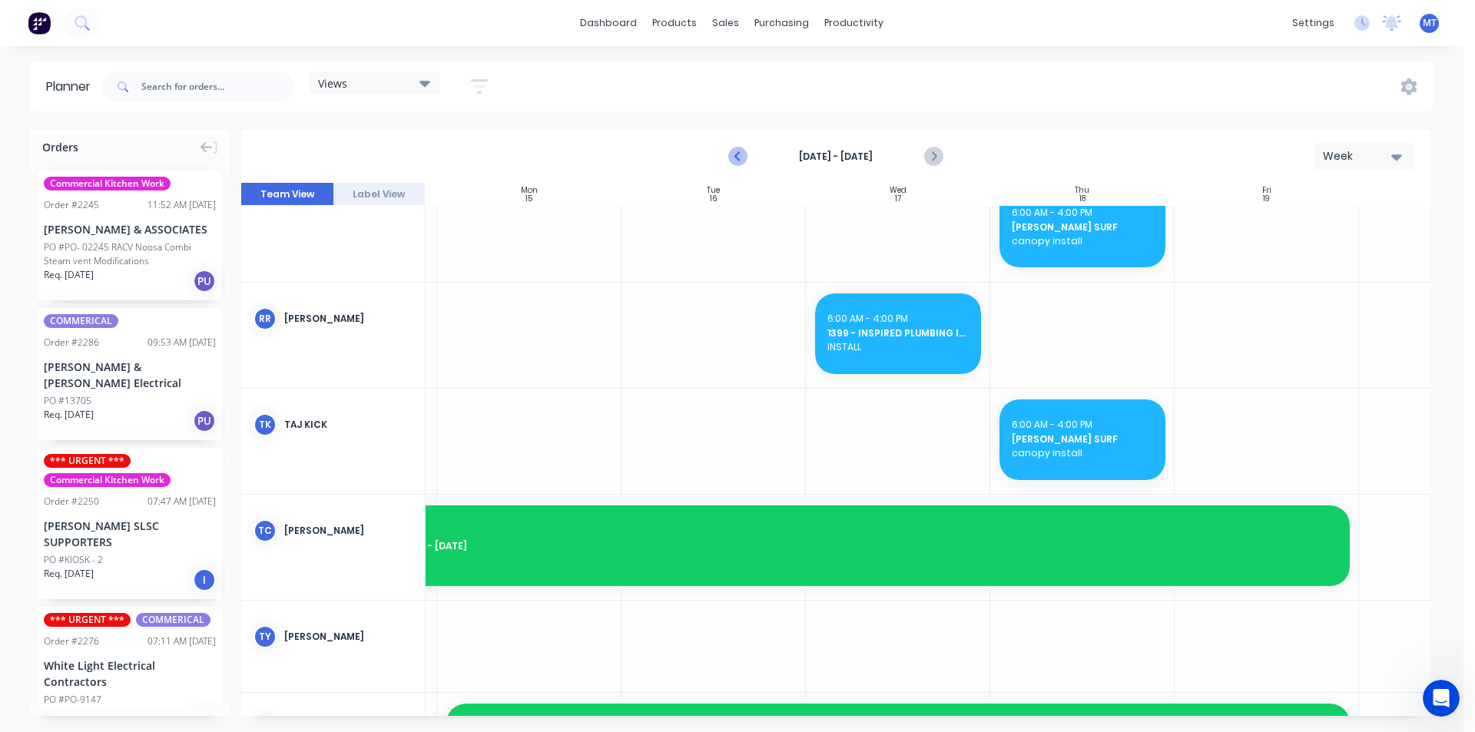
click at [740, 161] on icon "Previous page" at bounding box center [738, 157] width 7 height 12
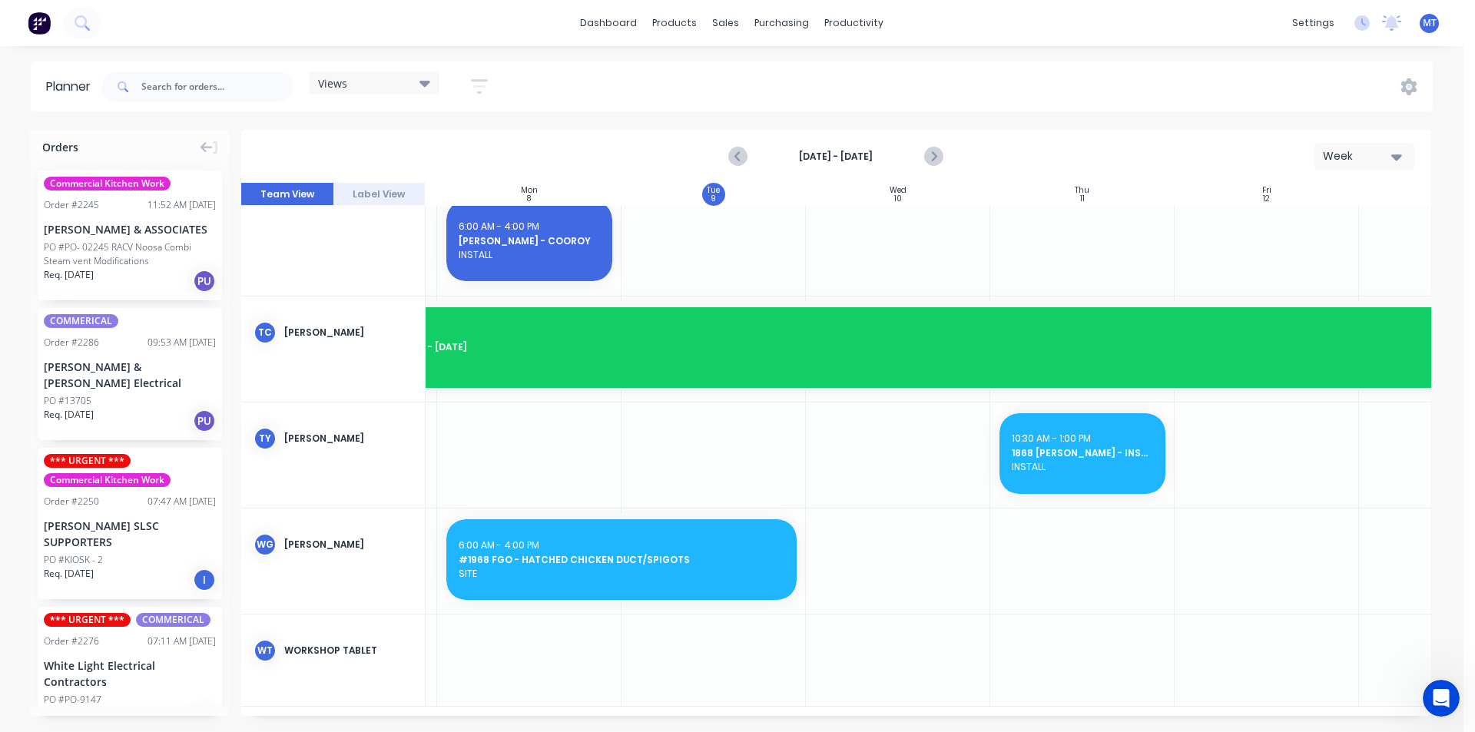
scroll to position [2472, 173]
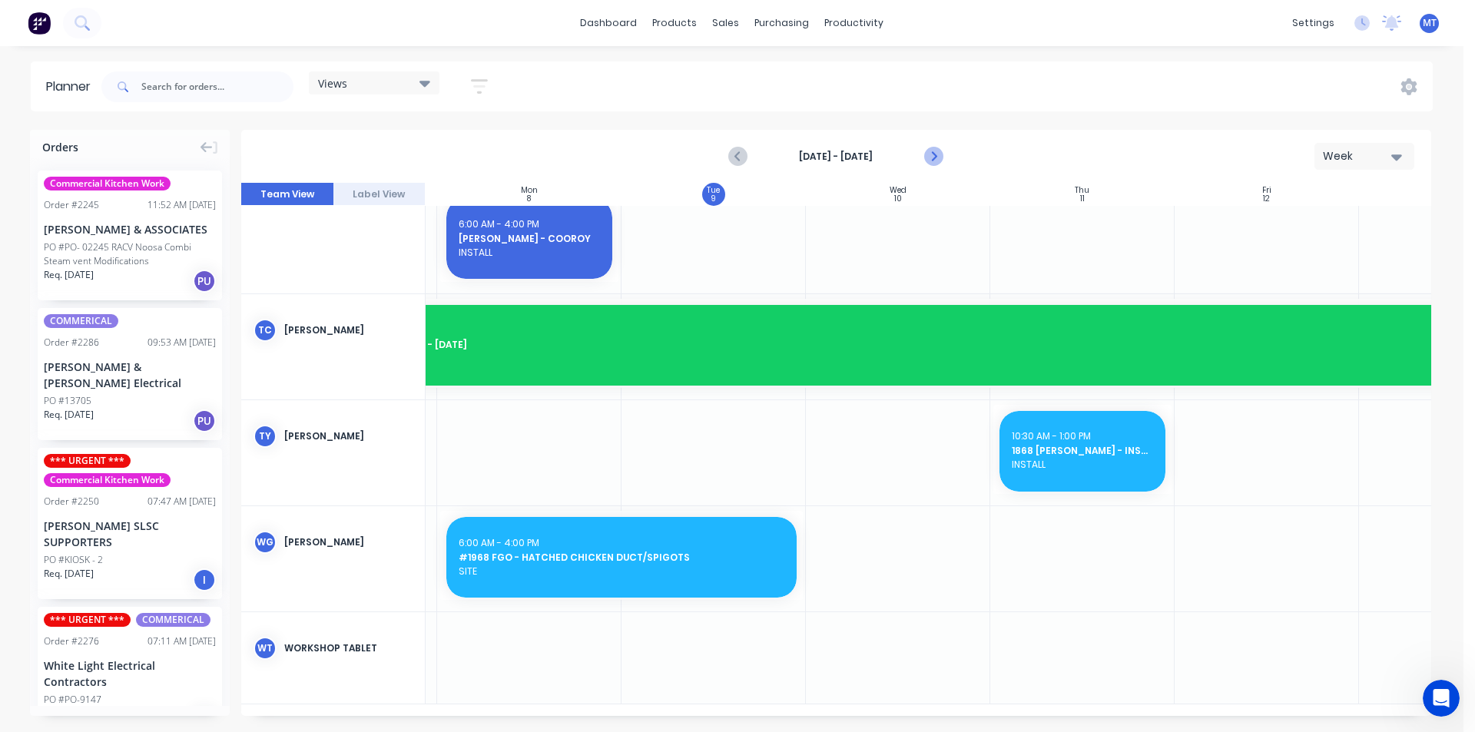
click at [929, 157] on icon "Next page" at bounding box center [933, 156] width 18 height 18
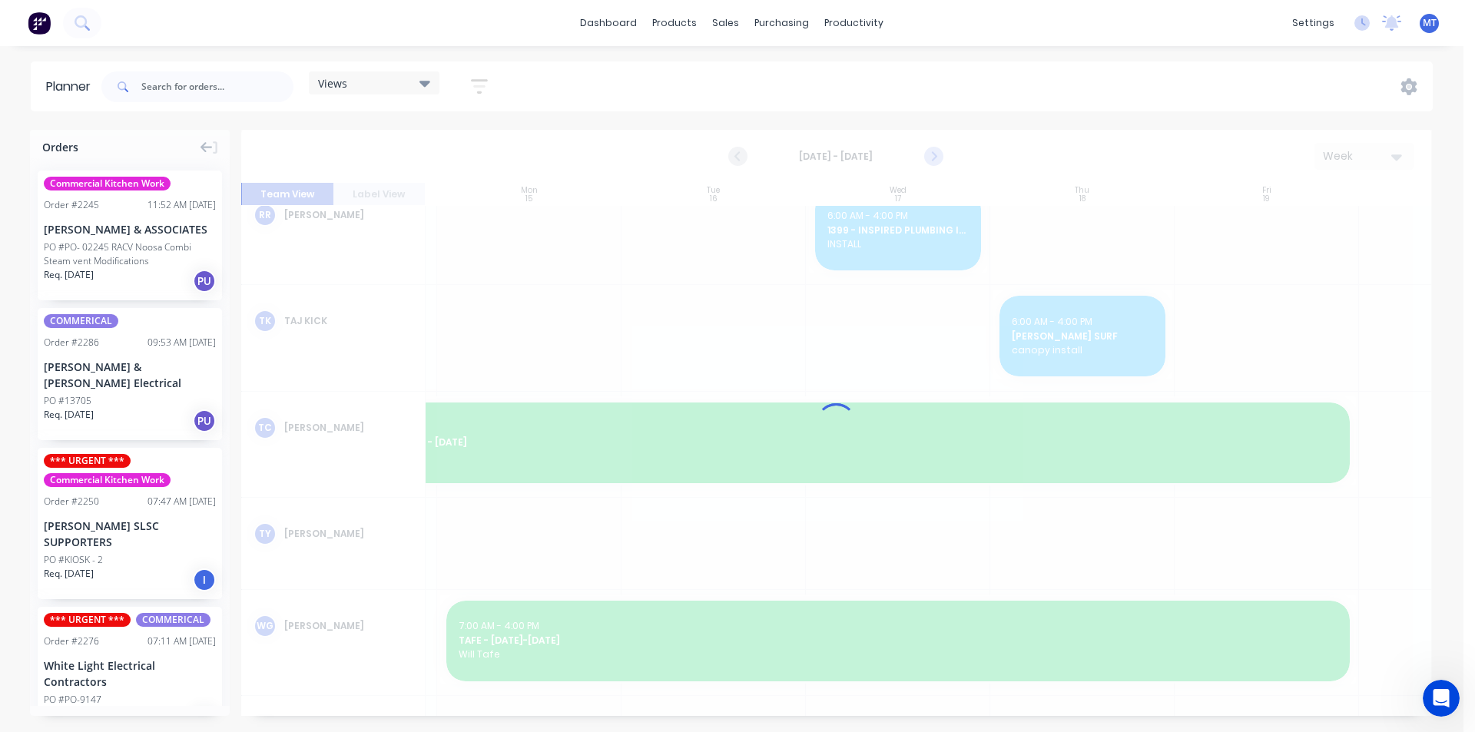
scroll to position [1476, 173]
